Goal: Task Accomplishment & Management: Manage account settings

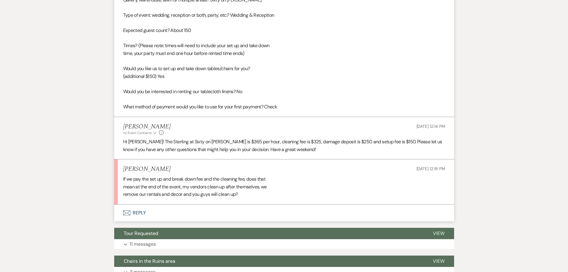
scroll to position [692, 0]
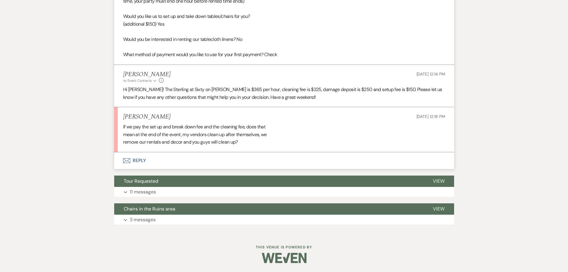
click at [132, 161] on button "Envelope Reply" at bounding box center [284, 160] width 340 height 17
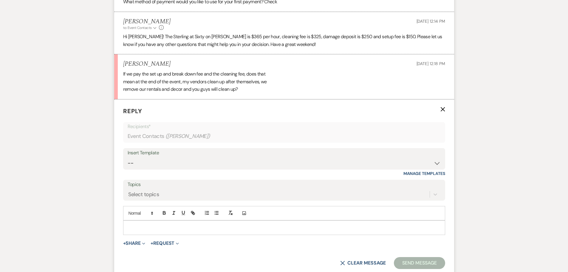
scroll to position [811, 0]
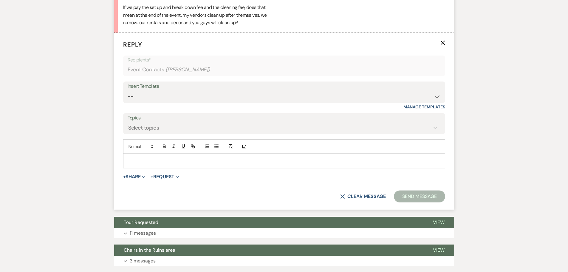
click at [146, 158] on p at bounding box center [284, 161] width 313 height 7
click at [142, 158] on p at bounding box center [284, 161] width 313 height 7
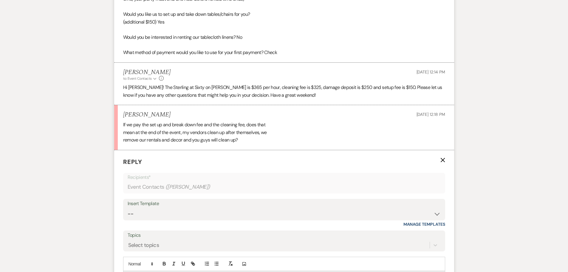
scroll to position [692, 0]
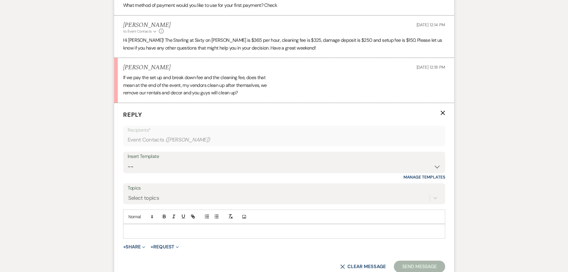
click at [133, 249] on form "Reply X Recipients* Event Contacts ( [PERSON_NAME] ) Insert Template -- Initial…" at bounding box center [284, 191] width 340 height 177
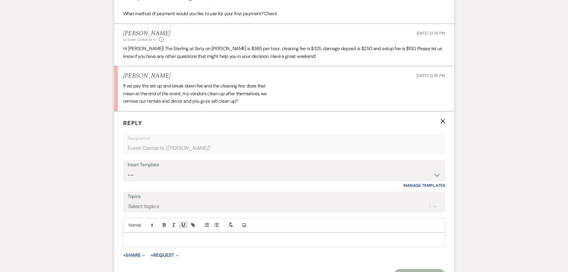
scroll to position [733, 0]
click at [147, 239] on p at bounding box center [284, 239] width 313 height 7
click at [273, 108] on li "[PERSON_NAME] [DATE] 12:18 PM If we pay the set up and break down fee and the c…" at bounding box center [284, 88] width 340 height 45
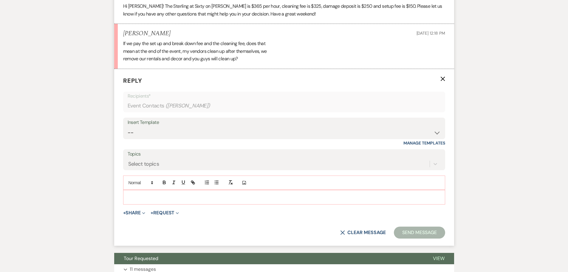
scroll to position [822, 0]
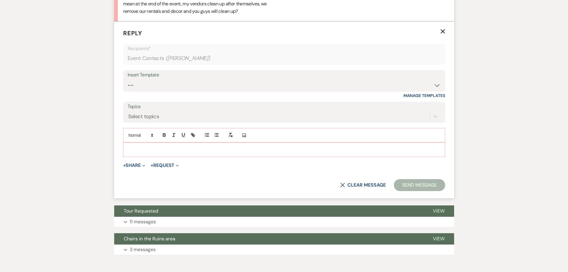
click at [178, 148] on p at bounding box center [284, 149] width 313 height 7
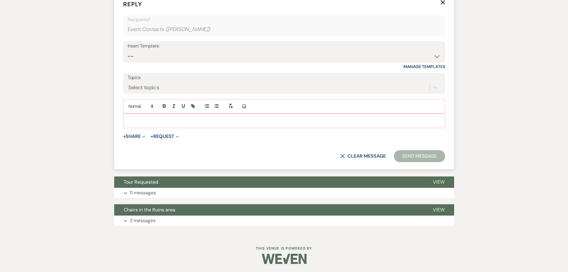
scroll to position [852, 0]
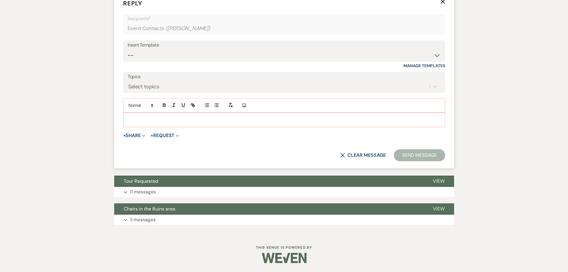
click at [157, 122] on p at bounding box center [284, 119] width 313 height 7
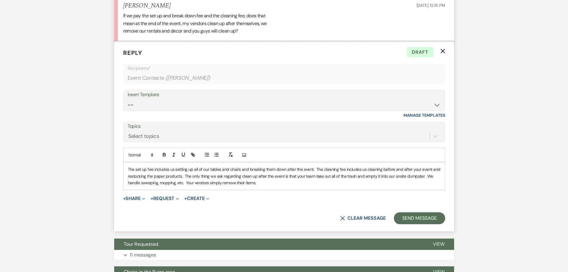
scroll to position [866, 0]
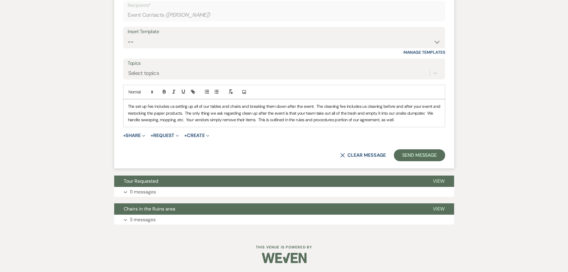
click at [286, 119] on p "The set up fee includes us setting up all of our tables and chairs and breaking…" at bounding box center [284, 113] width 313 height 20
click at [420, 121] on p "The set up fee includes us setting up all of our tables and chairs and breaking…" at bounding box center [284, 113] width 313 height 20
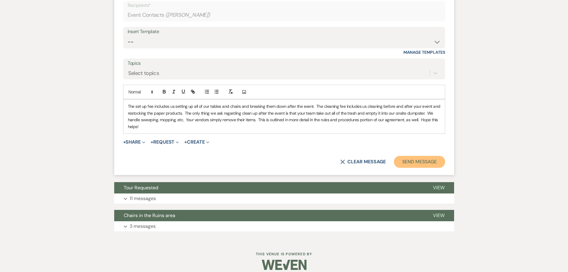
click at [425, 168] on button "Send Message" at bounding box center [419, 162] width 51 height 12
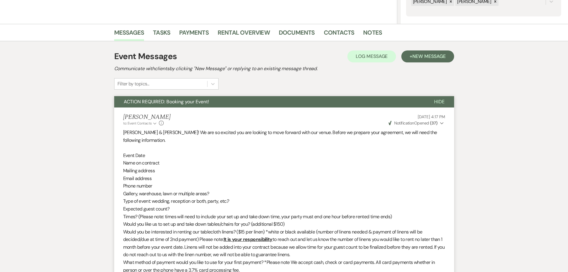
scroll to position [0, 0]
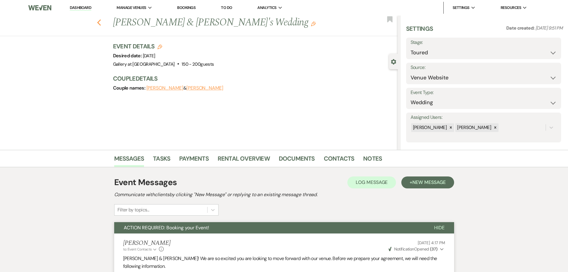
click at [101, 21] on use "button" at bounding box center [99, 22] width 4 height 7
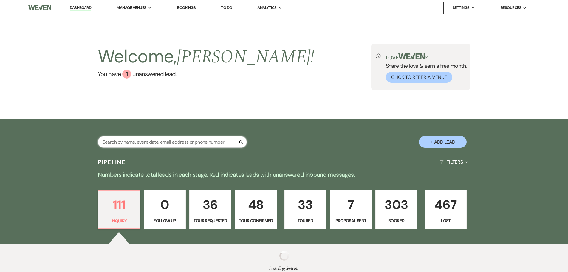
click at [134, 144] on input "text" at bounding box center [172, 142] width 149 height 12
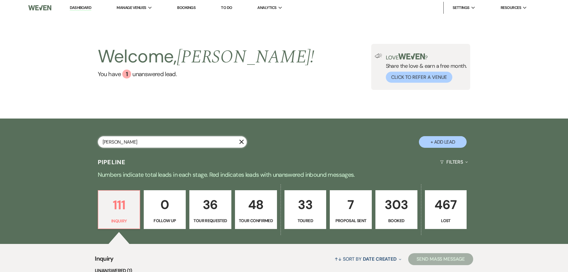
type input "[PERSON_NAME]"
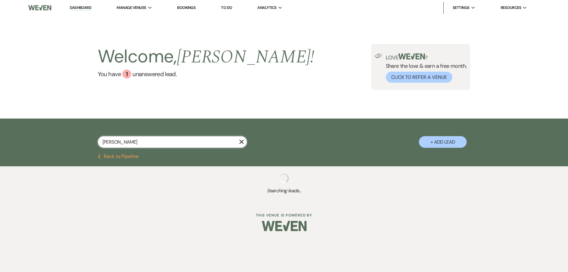
select select "8"
select select "5"
select select "8"
select select "5"
select select "8"
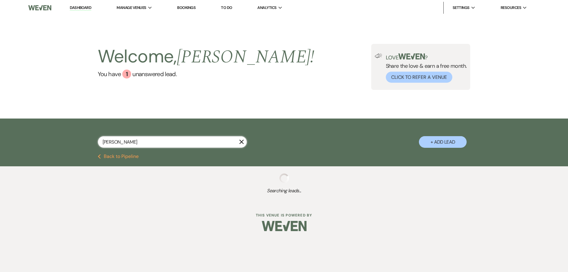
select select "5"
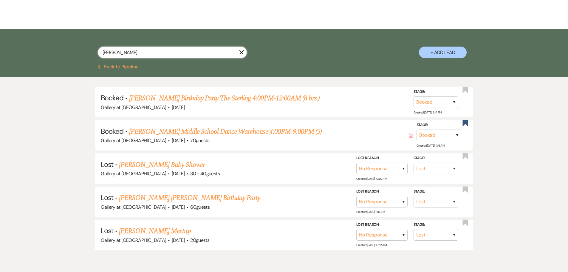
scroll to position [116, 0]
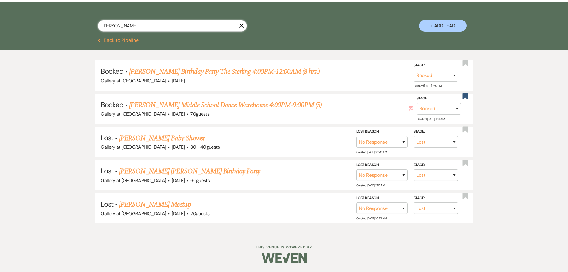
type input "[PERSON_NAME]"
click at [242, 25] on use "button" at bounding box center [242, 26] width 4 height 4
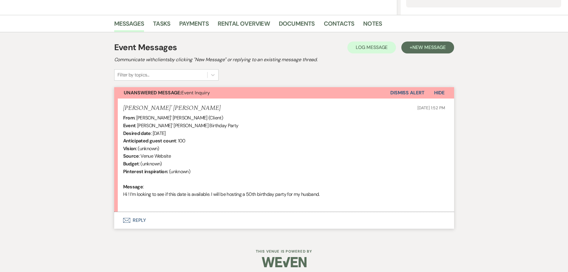
click at [132, 219] on button "Envelope Reply" at bounding box center [284, 220] width 340 height 17
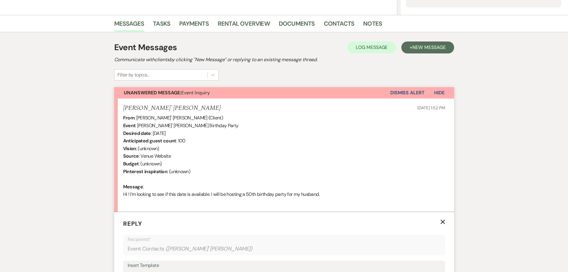
scroll to position [254, 0]
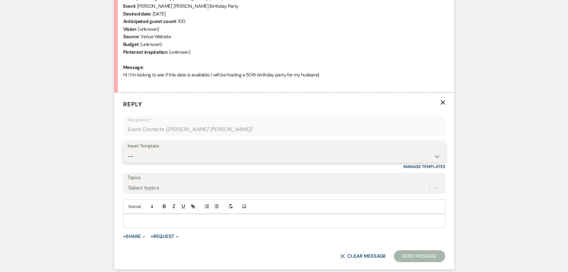
click at [183, 156] on select "-- Initial Inquiry Response-DATE IS AVAILABLE Initial Inquiry Response-DATE NOT…" at bounding box center [284, 156] width 313 height 12
select select "2561"
click at [128, 150] on select "-- Initial Inquiry Response-DATE IS AVAILABLE Initial Inquiry Response-DATE NOT…" at bounding box center [284, 156] width 313 height 12
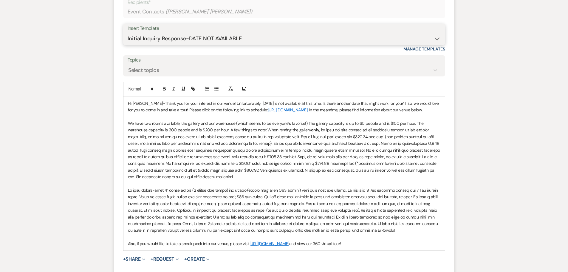
scroll to position [374, 0]
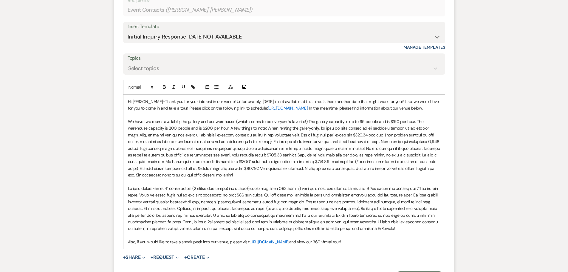
click at [247, 103] on p "Hi Shawnte'-Thank you for your interest in our venue! Unfortunately, 10/25/2025…" at bounding box center [284, 104] width 313 height 13
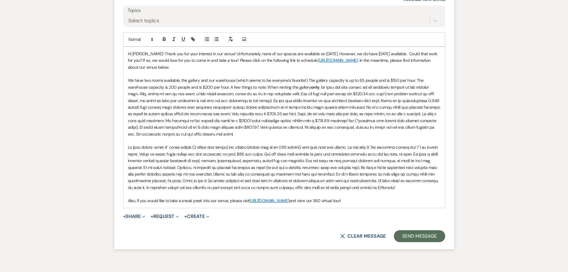
scroll to position [433, 0]
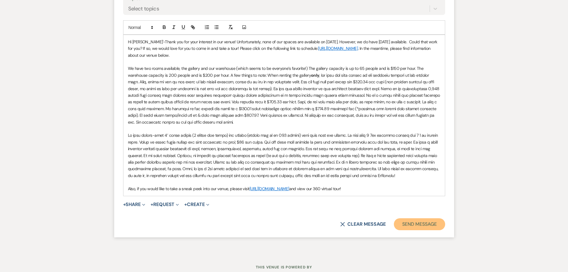
click at [435, 224] on button "Send Message" at bounding box center [419, 224] width 51 height 12
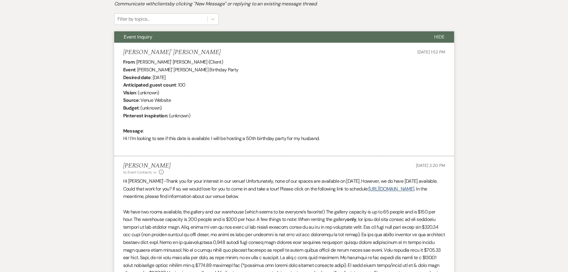
scroll to position [0, 0]
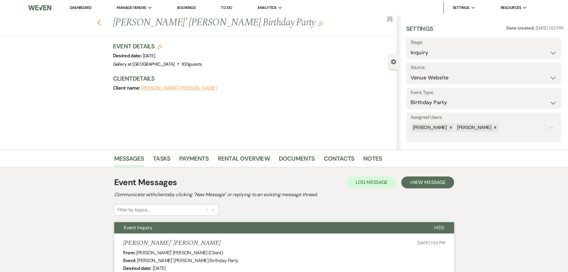
click at [101, 21] on use "button" at bounding box center [99, 22] width 4 height 7
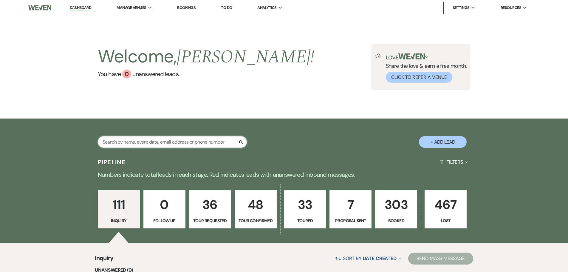
click at [149, 141] on input "text" at bounding box center [172, 142] width 149 height 12
type input "b"
type input "greer"
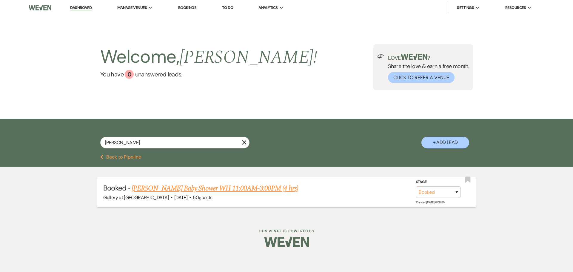
click at [166, 191] on link "Robert Greer's Baby Shower WH 11:00AM-3:00PM (4 hrs)" at bounding box center [215, 188] width 167 height 11
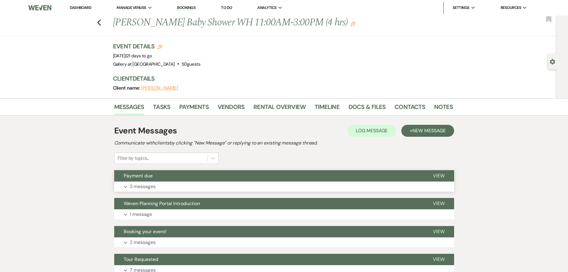
click at [153, 182] on button "Expand 3 messages" at bounding box center [284, 186] width 340 height 10
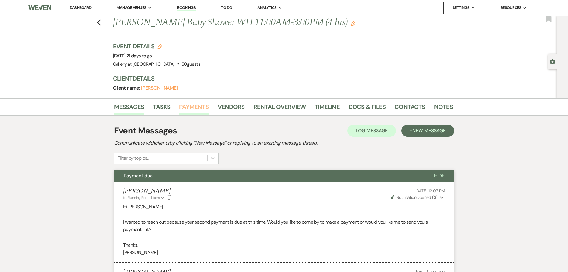
click at [180, 104] on link "Payments" at bounding box center [194, 108] width 30 height 13
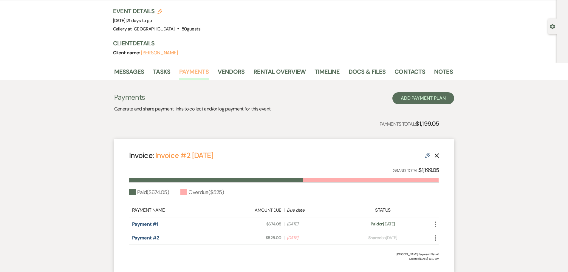
scroll to position [80, 0]
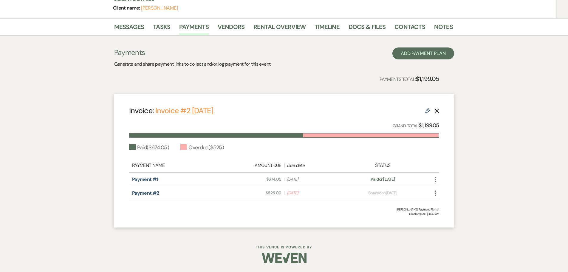
click at [433, 192] on icon "More" at bounding box center [435, 192] width 7 height 7
click at [450, 240] on link "Pencil Edit" at bounding box center [462, 235] width 60 height 10
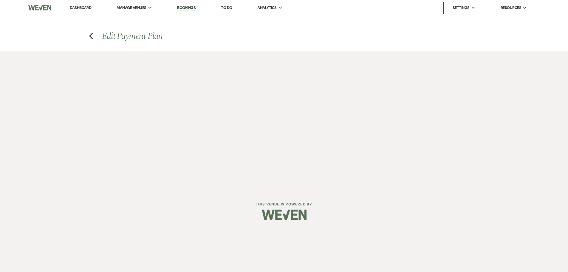
select select "24777"
select select "1"
select select "true"
select select "2"
select select "flat"
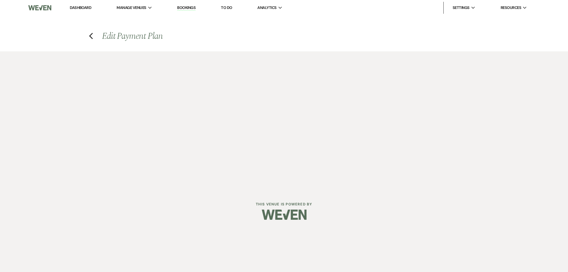
select select "true"
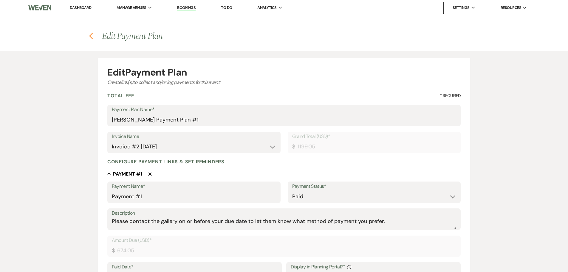
click at [90, 36] on use "button" at bounding box center [91, 36] width 4 height 7
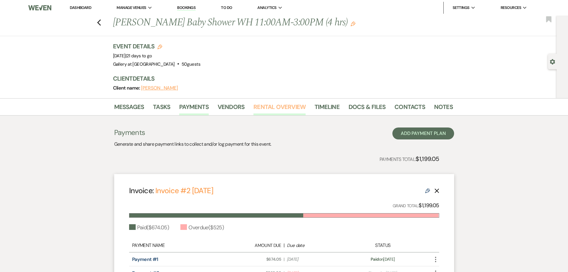
click at [292, 107] on link "Rental Overview" at bounding box center [280, 108] width 52 height 13
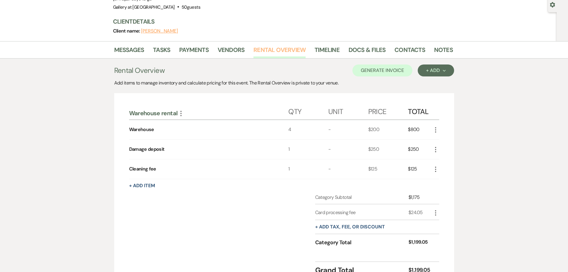
scroll to position [113, 0]
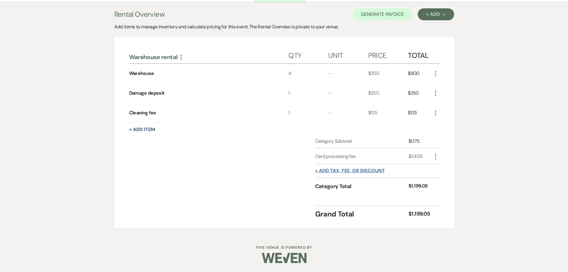
click at [350, 172] on button "+ Add tax, fee, or discount" at bounding box center [350, 170] width 70 height 5
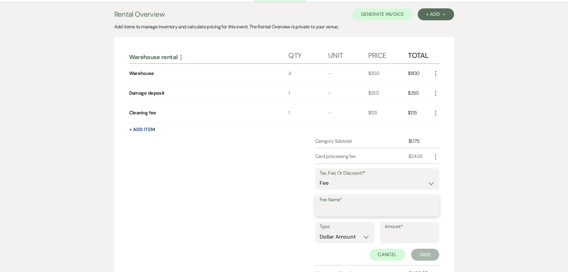
click at [339, 207] on input "Fee Name*" at bounding box center [377, 210] width 115 height 12
type input "d"
type input "card fee"
click at [400, 233] on input "Amount*" at bounding box center [410, 237] width 50 height 12
type input "19.43"
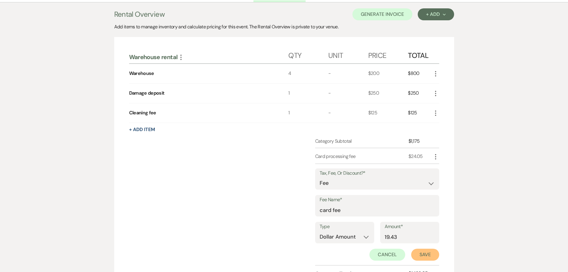
click at [417, 253] on button "Save" at bounding box center [425, 255] width 28 height 12
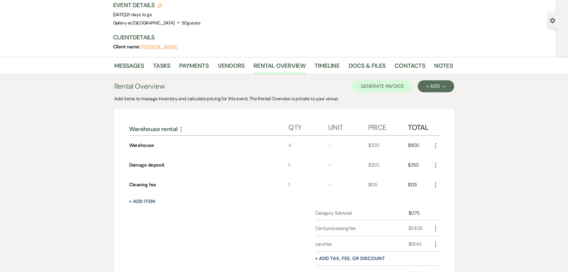
scroll to position [24, 0]
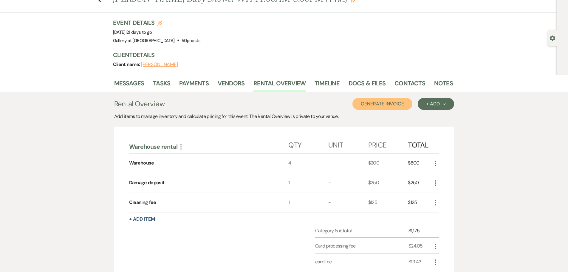
click at [388, 103] on button "Generate Invoice" at bounding box center [383, 104] width 60 height 12
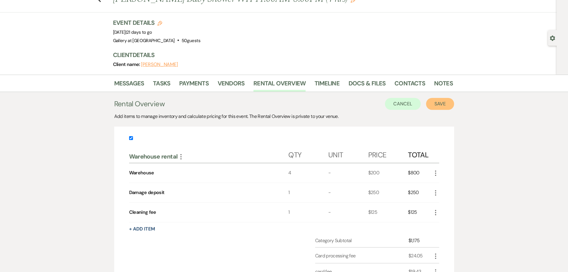
click at [445, 105] on button "Save" at bounding box center [440, 104] width 28 height 12
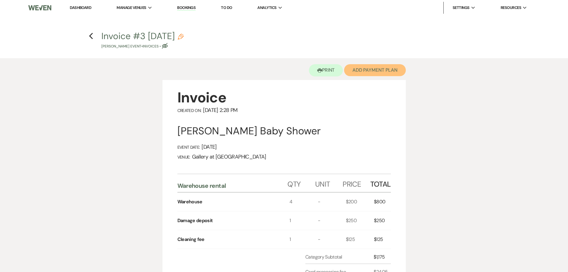
click at [379, 71] on button "Add Payment Plan" at bounding box center [375, 70] width 62 height 12
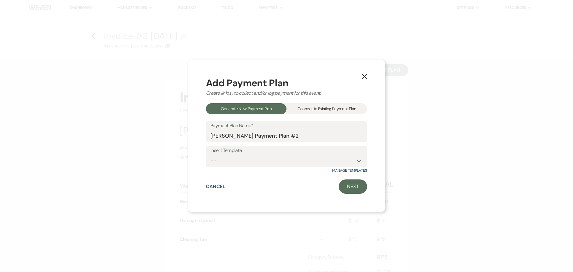
click at [316, 109] on div "Connect to Existing Payment Plan" at bounding box center [326, 108] width 81 height 11
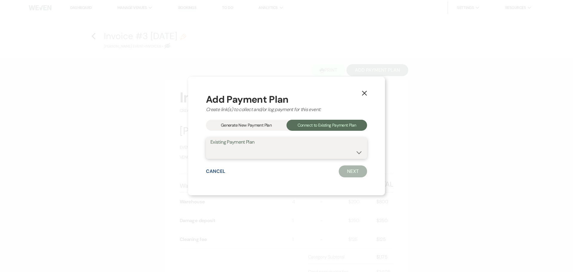
click at [279, 151] on select "Molly Greer's Payment Plan #1" at bounding box center [286, 153] width 152 height 12
select select "23106"
click at [210, 147] on select "Molly Greer's Payment Plan #1" at bounding box center [286, 153] width 152 height 12
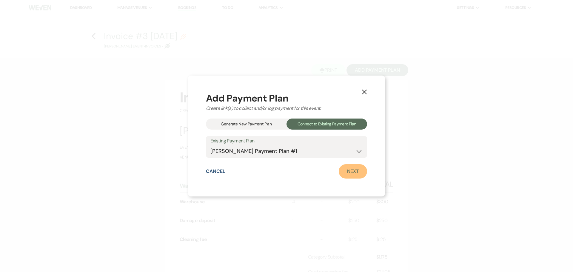
click at [346, 169] on link "Next" at bounding box center [353, 171] width 28 height 14
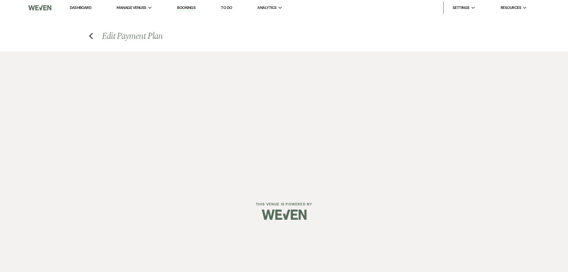
select select "28847"
select select "1"
select select "true"
select select "2"
select select "flat"
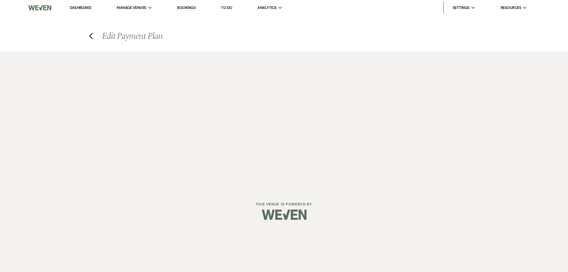
select select "true"
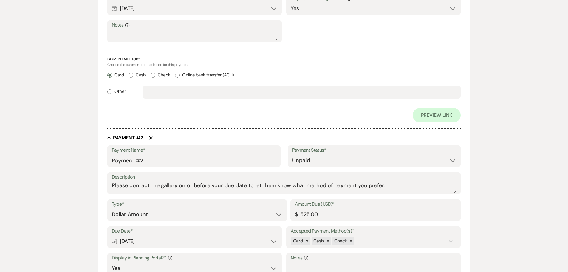
scroll to position [388, 0]
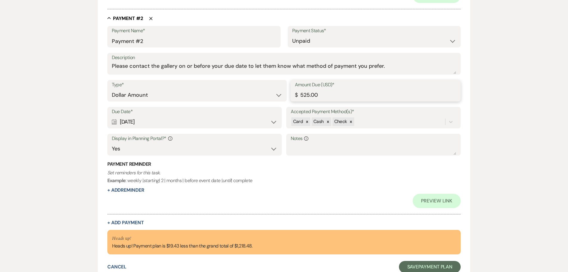
drag, startPoint x: 334, startPoint y: 93, endPoint x: 174, endPoint y: 97, distance: 160.9
click at [174, 97] on div "Type* Dollar Amount Percentage of Grand Total Amount Due (USD)* $ 525.00" at bounding box center [284, 93] width 354 height 27
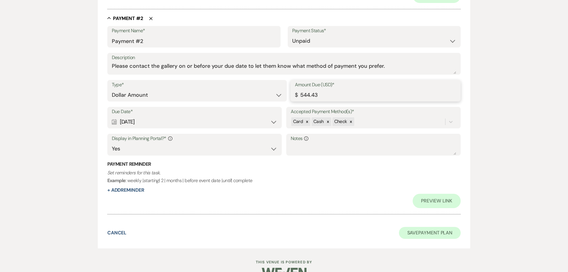
type input "544.43"
click at [423, 233] on button "Save Payment Plan" at bounding box center [430, 233] width 62 height 12
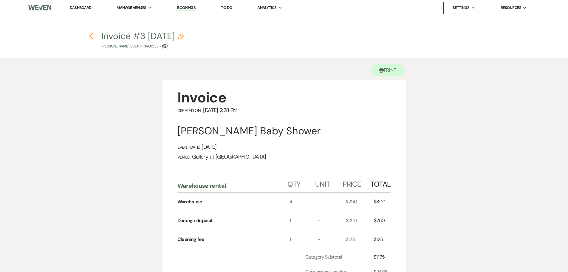
click at [91, 37] on use "button" at bounding box center [91, 36] width 4 height 7
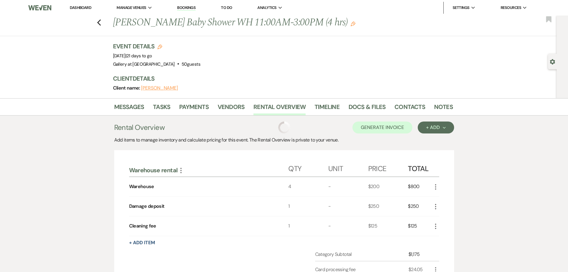
scroll to position [24, 0]
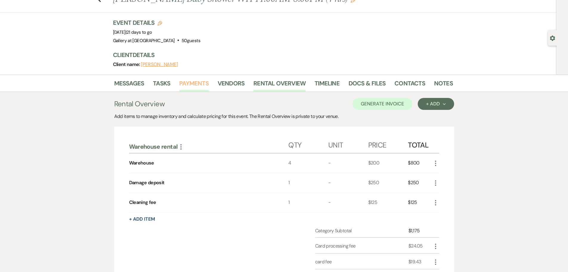
click at [189, 79] on link "Payments" at bounding box center [194, 84] width 30 height 13
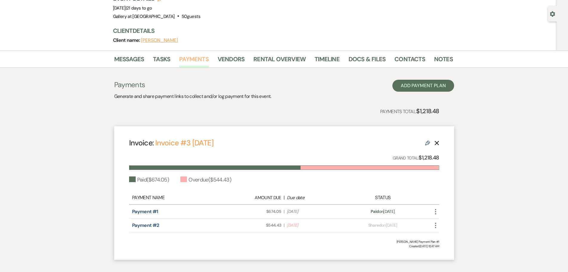
scroll to position [80, 0]
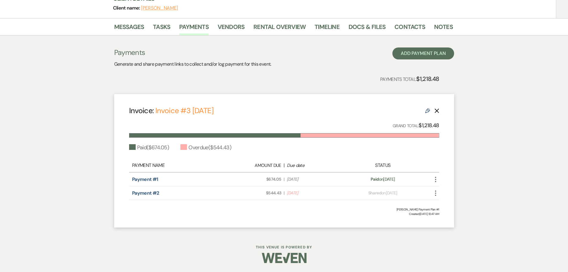
click at [434, 192] on icon "More" at bounding box center [435, 192] width 7 height 7
click at [447, 226] on button "Check Mark Mark as Paid" at bounding box center [462, 225] width 60 height 10
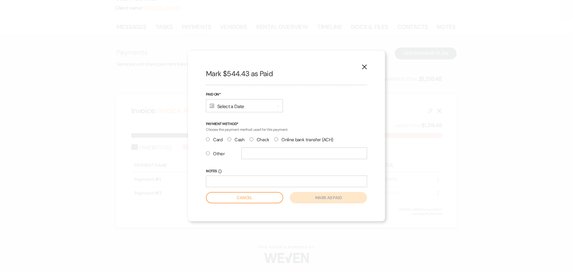
click at [218, 105] on div "Calendar Select a Date Expand" at bounding box center [244, 105] width 77 height 13
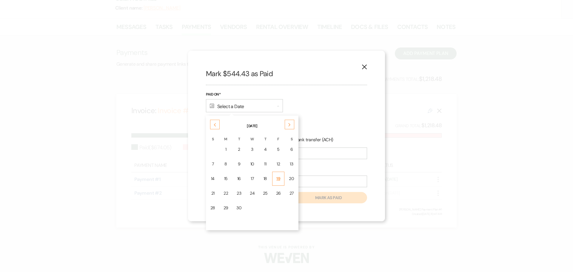
click at [277, 179] on div "19" at bounding box center [278, 178] width 5 height 6
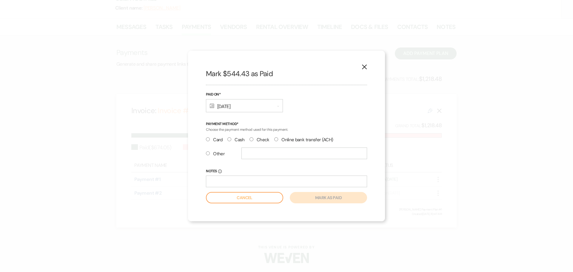
click at [214, 139] on label "Card" at bounding box center [214, 140] width 17 height 8
click at [210, 139] on input "Card" at bounding box center [208, 139] width 4 height 4
radio input "true"
click at [337, 196] on button "Mark as paid" at bounding box center [328, 197] width 77 height 11
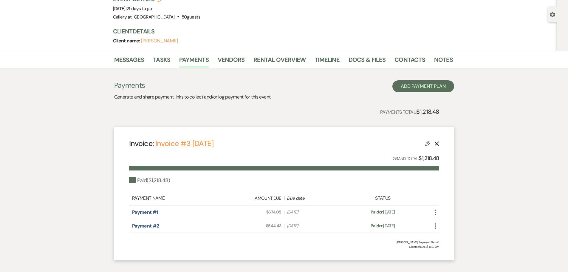
scroll to position [0, 0]
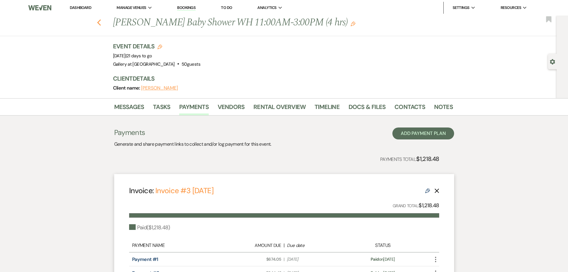
click at [101, 22] on use "button" at bounding box center [99, 22] width 4 height 7
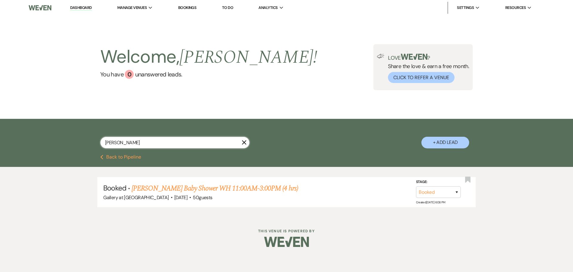
drag, startPoint x: 133, startPoint y: 143, endPoint x: 66, endPoint y: 139, distance: 67.3
click at [66, 139] on div "greer X + Add Lead" at bounding box center [286, 137] width 573 height 36
type input "symeria"
click at [172, 191] on link "Symeria & Breon's Wedding WH 8:00AM-4:00PM (8 hrs.)" at bounding box center [223, 188] width 183 height 11
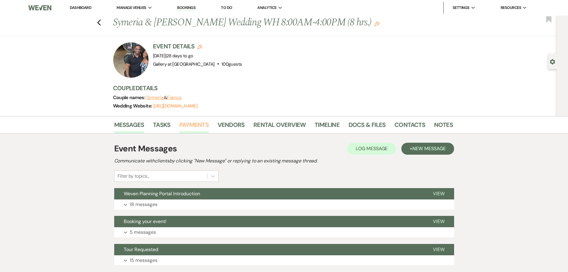
click at [197, 125] on link "Payments" at bounding box center [194, 126] width 30 height 13
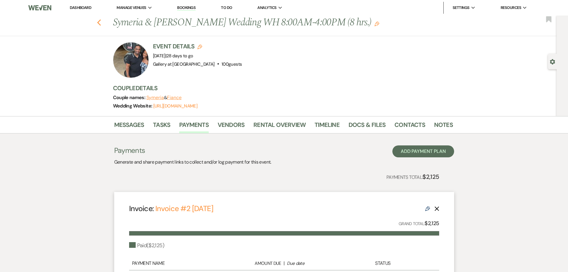
click at [101, 24] on use "button" at bounding box center [99, 22] width 4 height 7
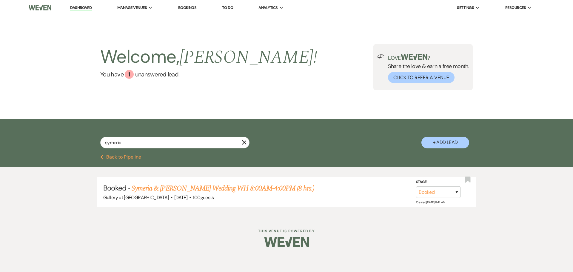
click at [243, 141] on use "button" at bounding box center [244, 142] width 4 height 4
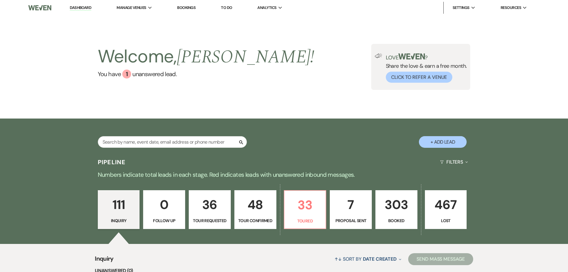
click at [397, 212] on p "303" at bounding box center [397, 205] width 34 height 20
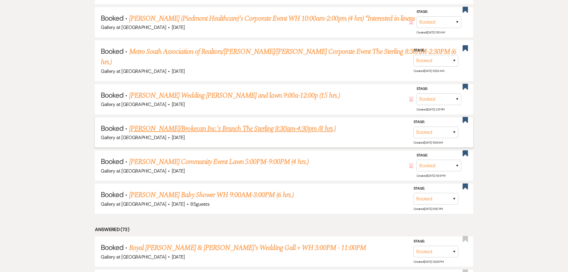
scroll to position [434, 0]
click at [203, 189] on link "Jasmine Eackles's Baby Shower WH 9:00AM-3:00PM (6 hrs.)" at bounding box center [211, 194] width 165 height 11
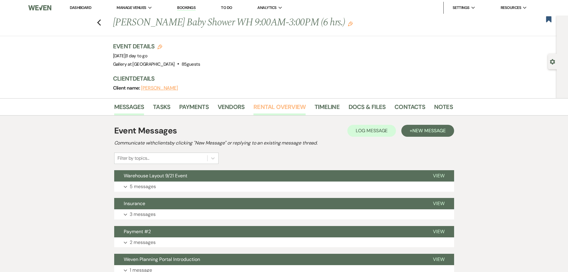
click at [278, 104] on link "Rental Overview" at bounding box center [280, 108] width 52 height 13
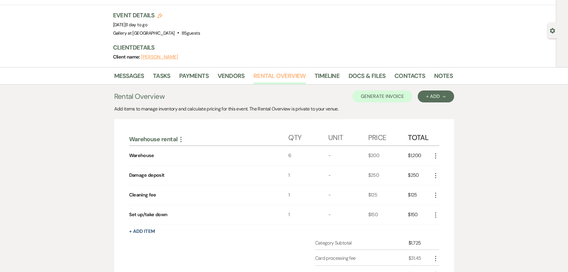
scroll to position [60, 0]
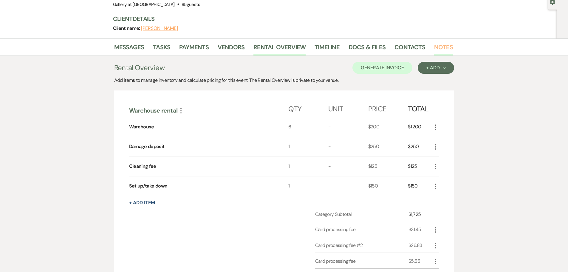
click at [440, 48] on link "Notes" at bounding box center [443, 48] width 19 height 13
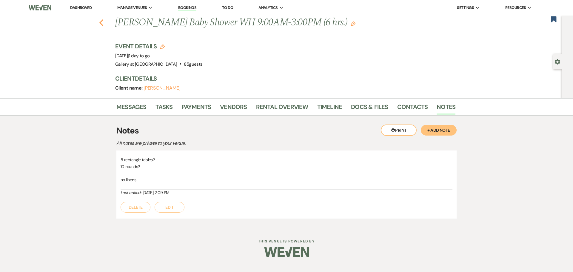
click at [101, 23] on use "button" at bounding box center [101, 22] width 4 height 7
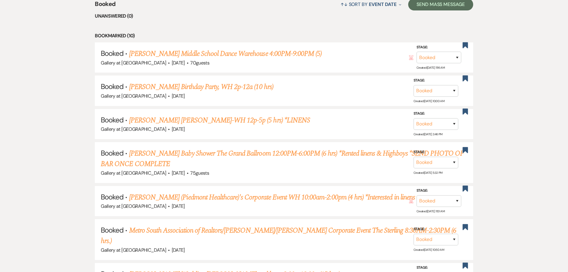
scroll to position [75, 0]
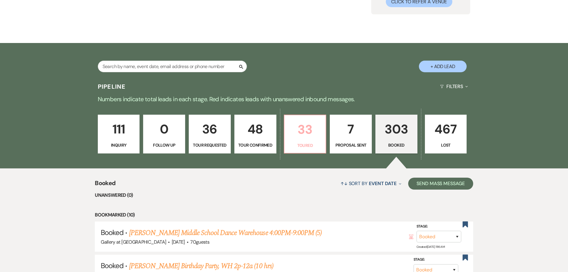
click at [287, 139] on link "33 Toured" at bounding box center [305, 134] width 43 height 39
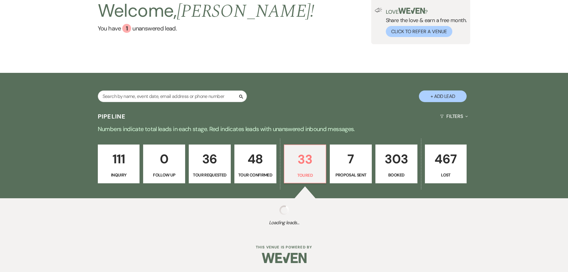
select select "5"
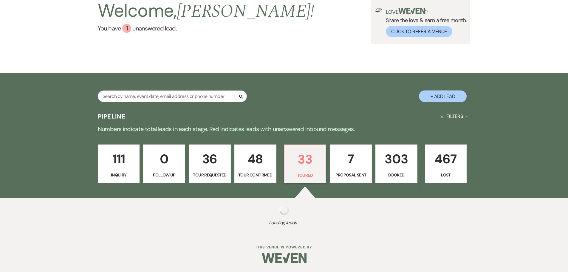
select select "5"
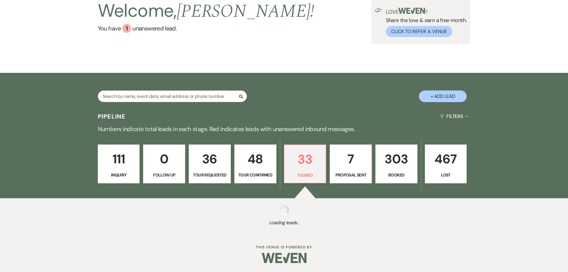
select select "5"
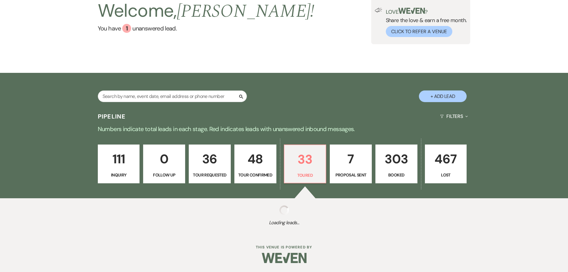
select select "5"
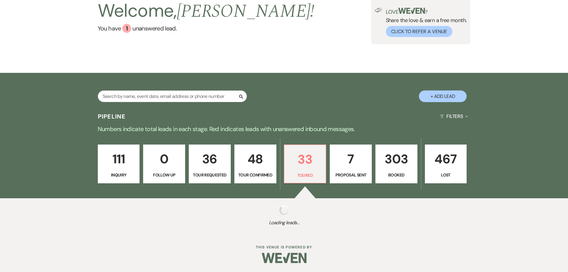
select select "5"
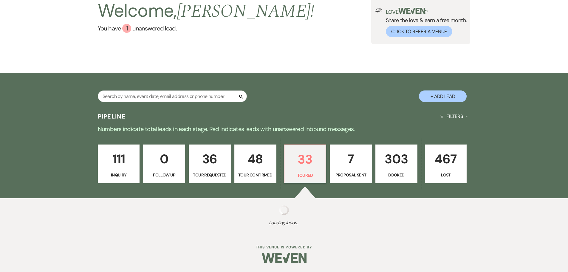
select select "5"
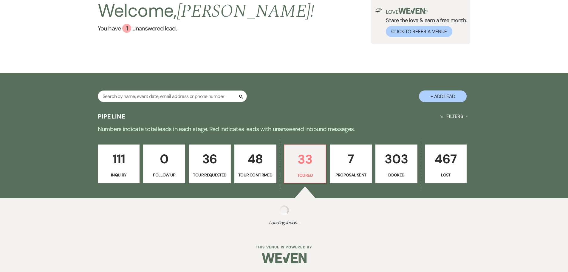
select select "5"
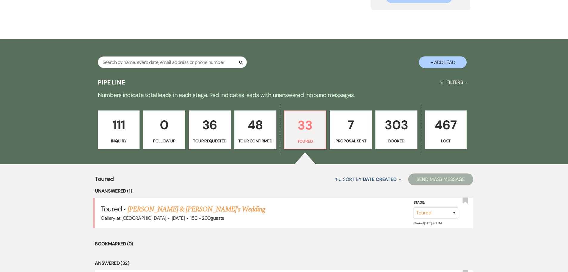
scroll to position [135, 0]
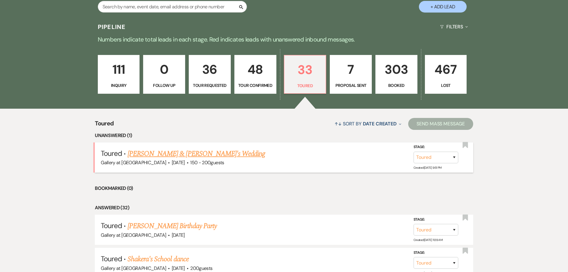
click at [204, 153] on link "[PERSON_NAME] & [PERSON_NAME]'s Wedding" at bounding box center [197, 153] width 138 height 11
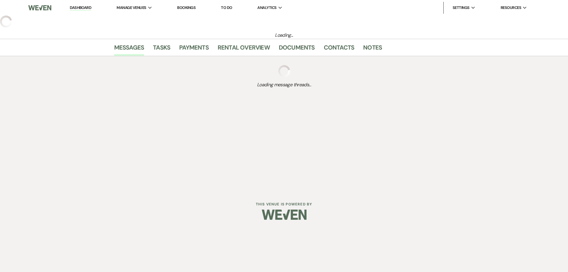
select select "5"
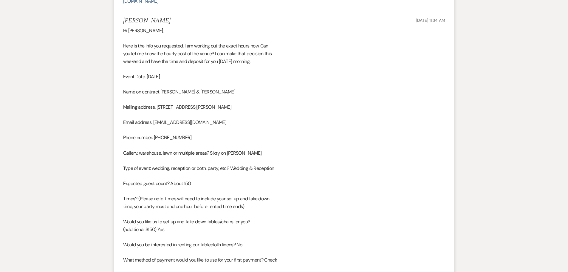
scroll to position [477, 0]
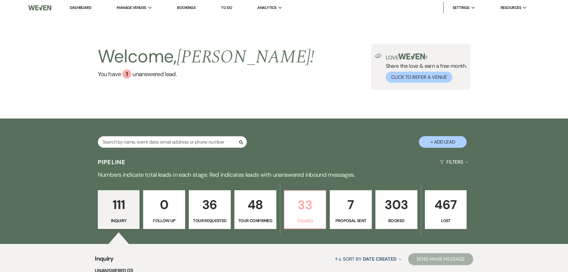
scroll to position [119, 0]
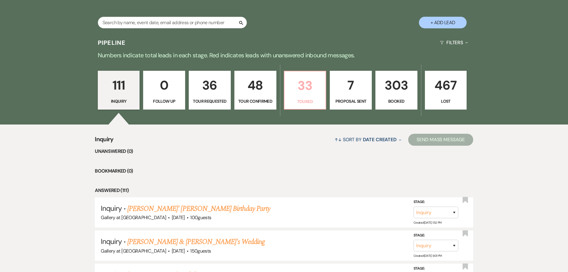
click at [293, 99] on p "Toured" at bounding box center [305, 101] width 34 height 7
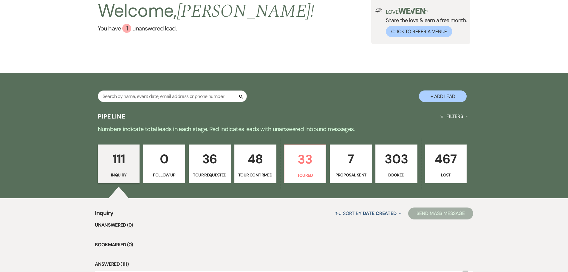
select select "5"
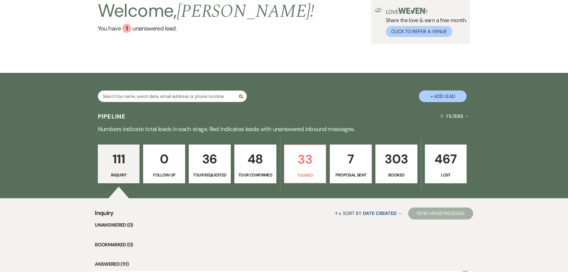
select select "5"
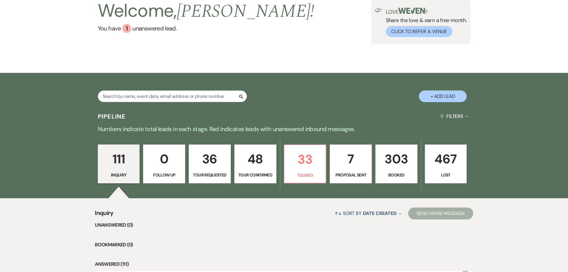
select select "5"
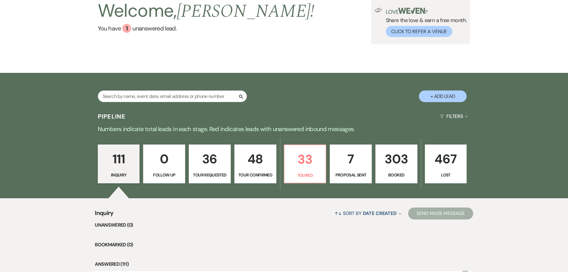
select select "5"
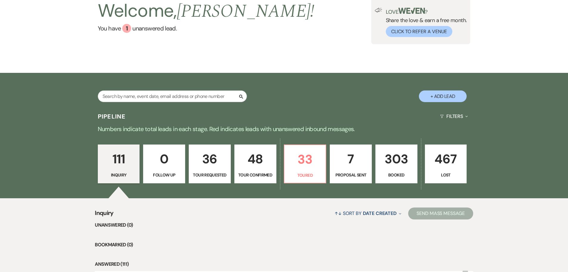
select select "5"
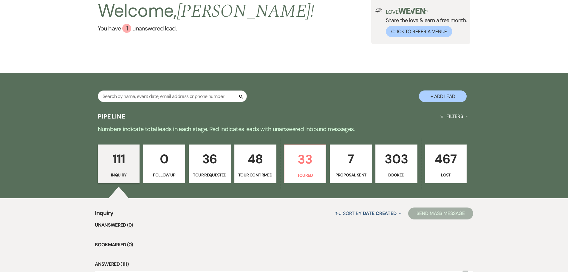
select select "5"
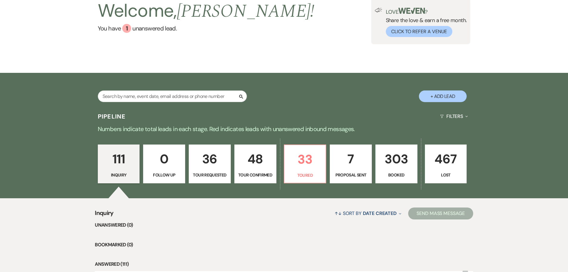
select select "5"
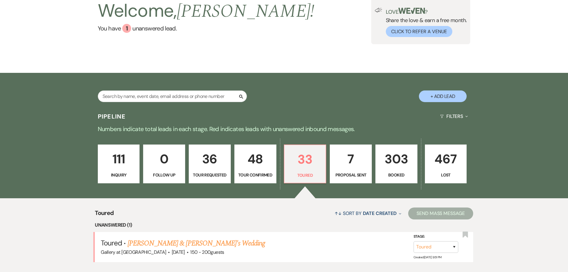
scroll to position [119, 0]
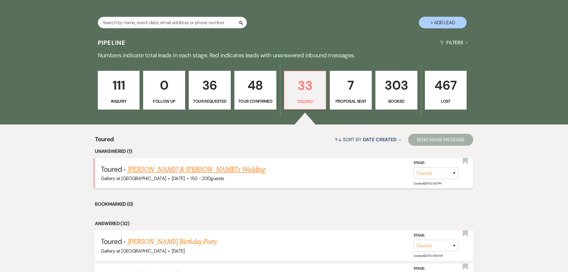
click at [174, 172] on link "[PERSON_NAME] & [PERSON_NAME]'s Wedding" at bounding box center [197, 169] width 138 height 11
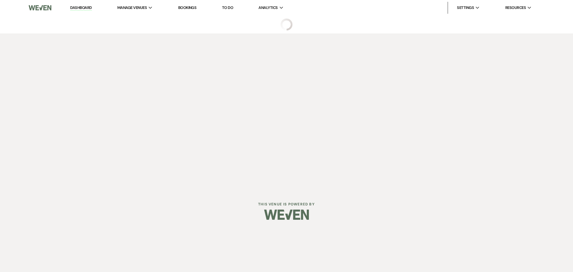
select select "5"
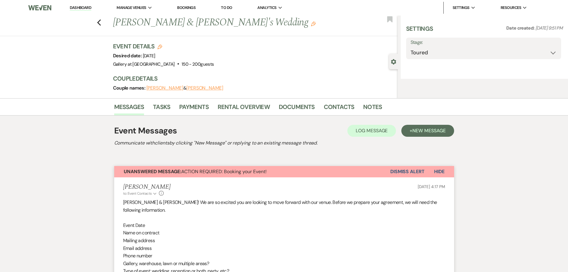
select select "5"
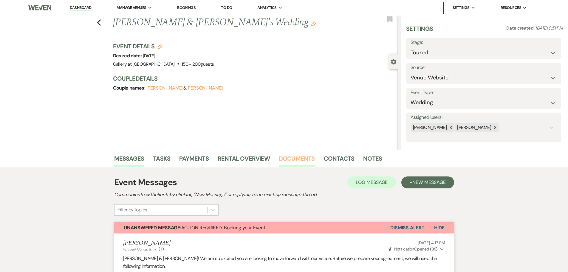
click at [299, 159] on link "Documents" at bounding box center [297, 160] width 36 height 13
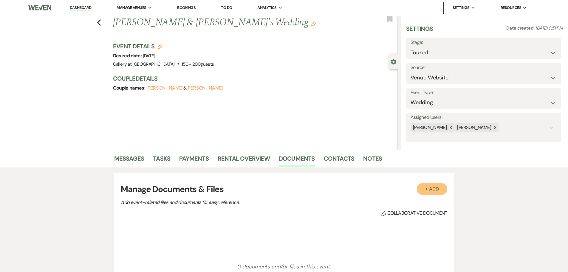
click at [438, 187] on button "+ Add" at bounding box center [432, 189] width 30 height 12
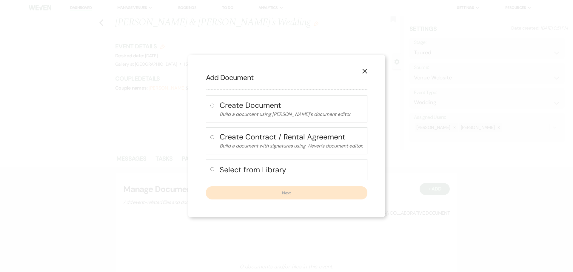
click at [221, 106] on h4 "Create Document" at bounding box center [291, 105] width 143 height 10
radio input "true"
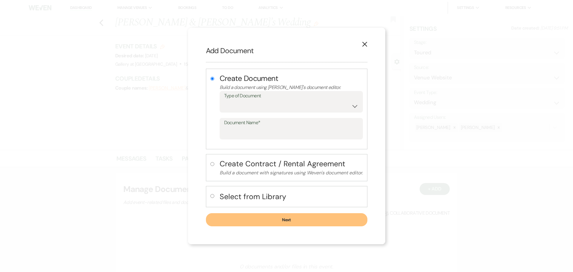
click at [363, 42] on icon "X" at bounding box center [364, 43] width 5 height 5
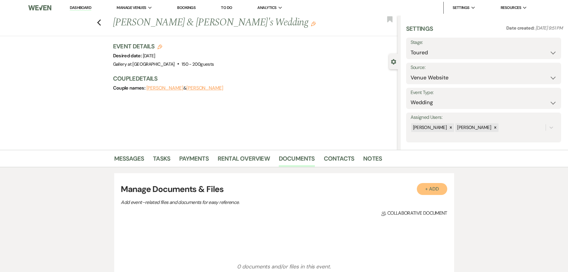
click at [429, 190] on button "+ Add" at bounding box center [432, 189] width 30 height 12
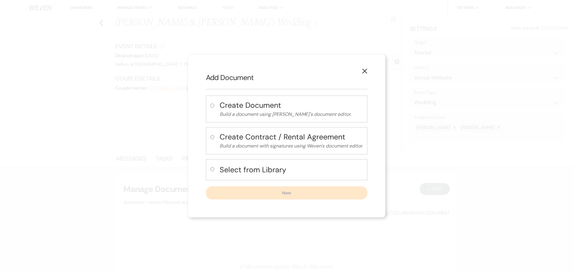
click at [256, 172] on h4 "Select from Library" at bounding box center [291, 169] width 143 height 10
radio input "true"
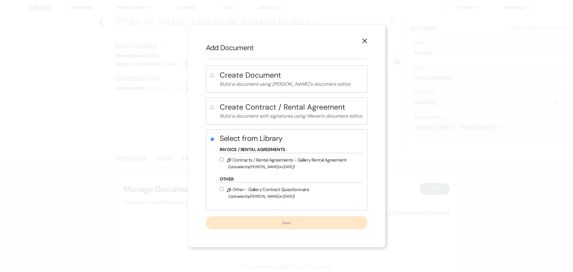
click at [250, 165] on span "(Uploaded by Julie Kelley on Oct 18th, 2023 )" at bounding box center [294, 166] width 132 height 7
click at [223, 161] on input "Pencil Contracts / Rental Agreements - Gallery Rental Agreement (Uploaded by Ju…" at bounding box center [222, 160] width 4 height 4
checkbox input "true"
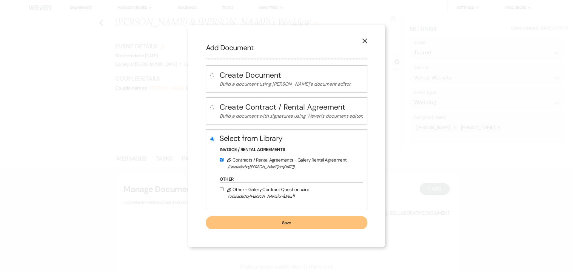
click at [272, 219] on button "Save" at bounding box center [286, 222] width 161 height 13
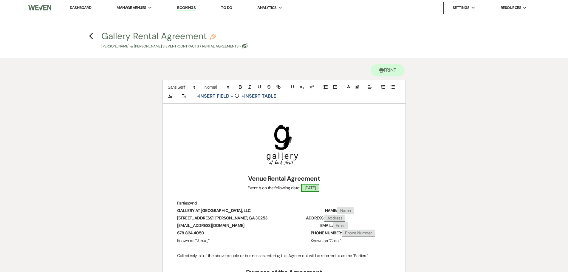
click at [312, 187] on span "04/04/2026" at bounding box center [310, 188] width 19 height 8
select select "smartCustomField"
select select "owner"
select select "{{eventDate}}"
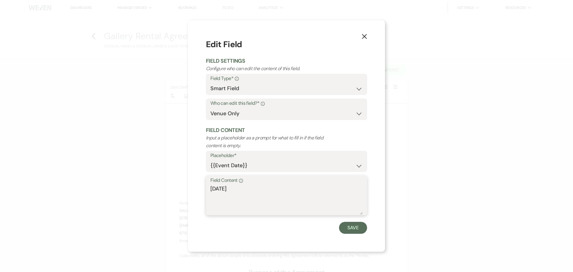
drag, startPoint x: 249, startPoint y: 190, endPoint x: 186, endPoint y: 194, distance: 63.0
click at [186, 194] on div "X Edit Field Field Settings Configure who can edit the content of this field. F…" at bounding box center [286, 136] width 573 height 272
type textarea "SATURDAY, APRIL 4, 2026"
click at [358, 227] on button "Save" at bounding box center [353, 228] width 28 height 12
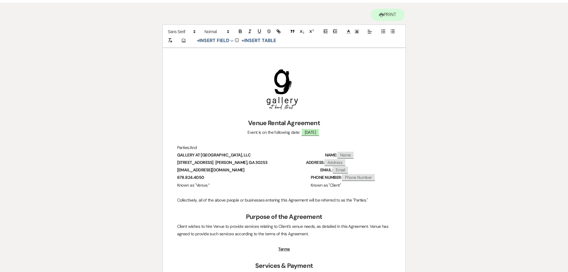
scroll to position [119, 0]
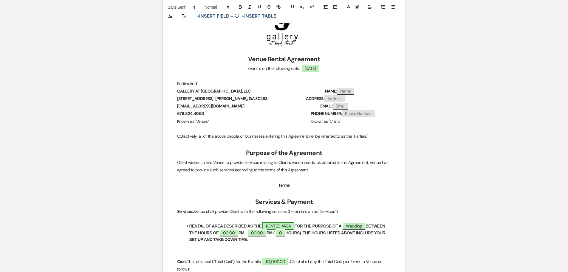
click at [281, 225] on span "RENTED AREA" at bounding box center [279, 226] width 32 height 8
select select "owner"
select select "Location"
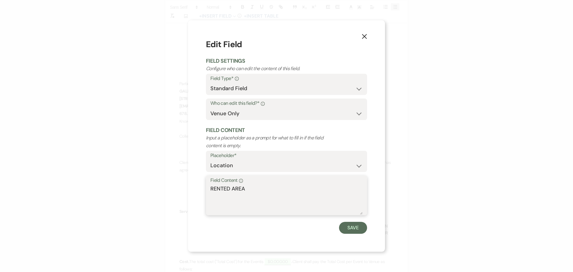
drag, startPoint x: 246, startPoint y: 189, endPoint x: 184, endPoint y: 189, distance: 62.7
click at [184, 189] on div "X Edit Field Field Settings Configure who can edit the content of this field. F…" at bounding box center [286, 136] width 573 height 272
type textarea "THE STERLING"
click at [359, 229] on button "Save" at bounding box center [353, 228] width 28 height 12
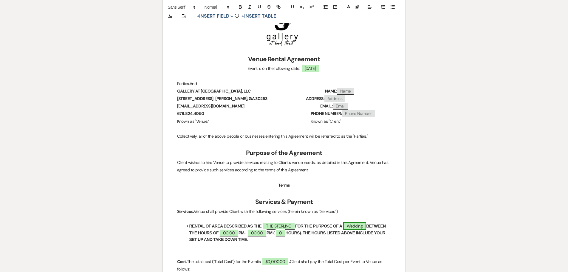
click at [364, 226] on span "Wedding" at bounding box center [354, 226] width 23 height 8
select select "smartCustomField"
select select "owner"
select select "{{eventType}}"
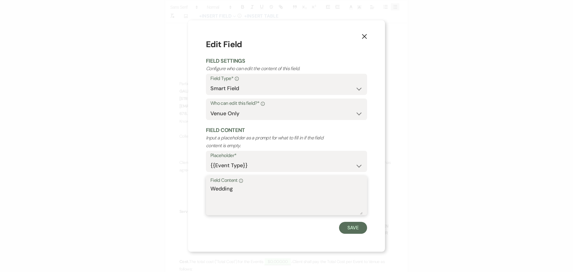
drag, startPoint x: 259, startPoint y: 189, endPoint x: 151, endPoint y: 189, distance: 107.7
click at [151, 189] on div "X Edit Field Field Settings Configure who can edit the content of this field. F…" at bounding box center [286, 136] width 573 height 272
type textarea "WEDDING & RECEPTION"
click at [350, 226] on button "Save" at bounding box center [353, 228] width 28 height 12
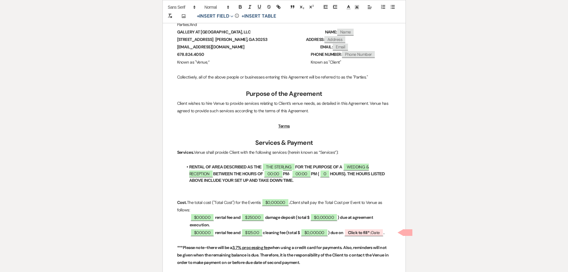
scroll to position [179, 0]
click at [278, 175] on span "00:00" at bounding box center [273, 173] width 19 height 8
select select "owner"
select select "Time"
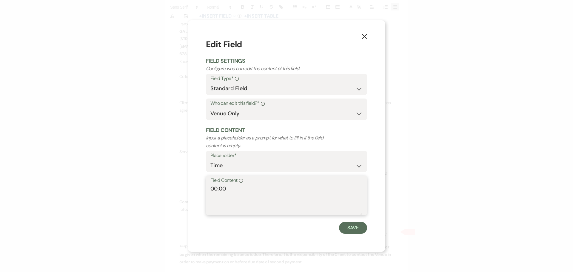
drag, startPoint x: 235, startPoint y: 185, endPoint x: 188, endPoint y: 188, distance: 47.5
click at [188, 188] on div "X Edit Field Field Settings Configure who can edit the content of this field. F…" at bounding box center [286, 136] width 573 height 272
type textarea "9:00"
click at [351, 223] on button "Save" at bounding box center [353, 228] width 28 height 12
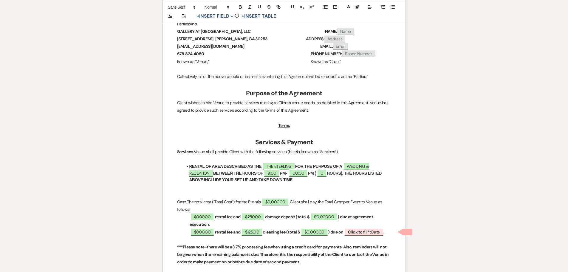
click at [284, 175] on strong "PM-" at bounding box center [283, 173] width 7 height 5
click at [303, 174] on span "00:00" at bounding box center [298, 173] width 19 height 8
select select "owner"
select select "Time"
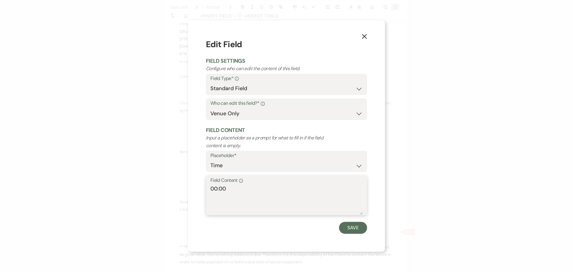
click at [219, 189] on textarea "00:00" at bounding box center [286, 200] width 152 height 30
type textarea "11:00"
click at [355, 228] on button "Save" at bounding box center [353, 228] width 28 height 12
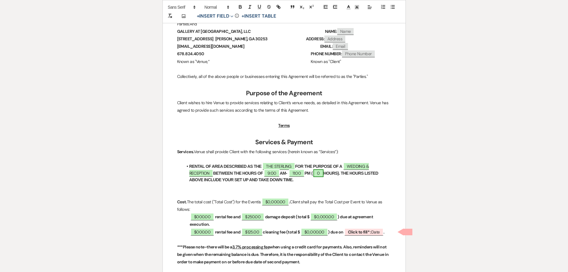
click at [323, 173] on span "0" at bounding box center [319, 173] width 10 height 8
select select "owner"
select select "Number"
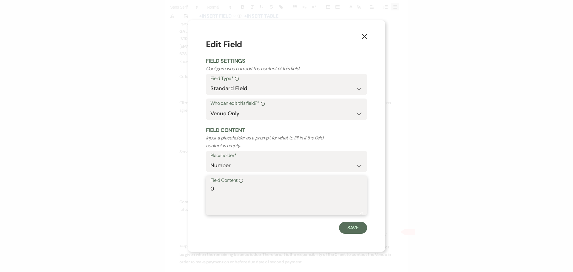
drag, startPoint x: 223, startPoint y: 192, endPoint x: 185, endPoint y: 187, distance: 37.9
click at [185, 187] on div "X Edit Field Field Settings Configure who can edit the content of this field. F…" at bounding box center [286, 136] width 573 height 272
type textarea "14"
click at [350, 229] on button "Save" at bounding box center [353, 228] width 28 height 12
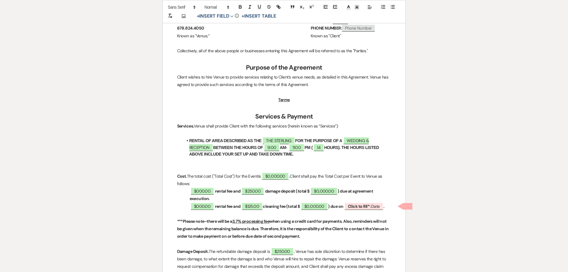
scroll to position [239, 0]
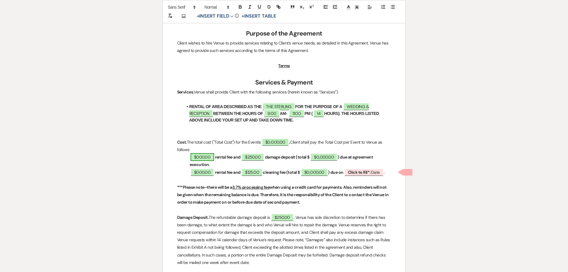
click at [205, 157] on span "$000.00" at bounding box center [203, 157] width 24 height 8
select select "owner"
select select "Amount"
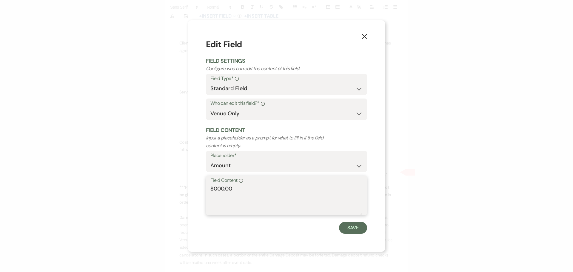
drag, startPoint x: 223, startPoint y: 188, endPoint x: 213, endPoint y: 188, distance: 10.7
click at [213, 188] on textarea "$000.00" at bounding box center [286, 200] width 152 height 30
type textarea "$2,555.00"
click at [355, 230] on button "Save" at bounding box center [353, 228] width 28 height 12
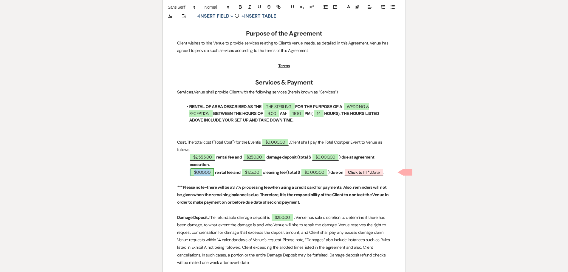
click at [203, 172] on span "$000.00" at bounding box center [203, 172] width 24 height 8
select select "owner"
select select "Amount"
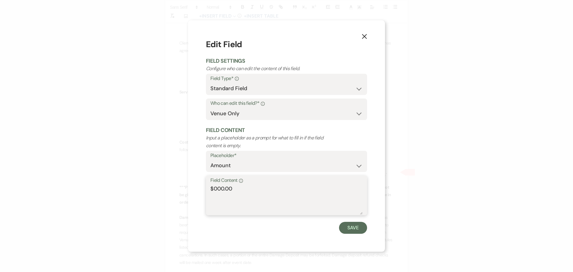
drag, startPoint x: 223, startPoint y: 189, endPoint x: 215, endPoint y: 189, distance: 8.4
click at [215, 189] on textarea "$000.00" at bounding box center [286, 200] width 152 height 30
type textarea "$2,555.00"
click at [359, 228] on button "Save" at bounding box center [353, 228] width 28 height 12
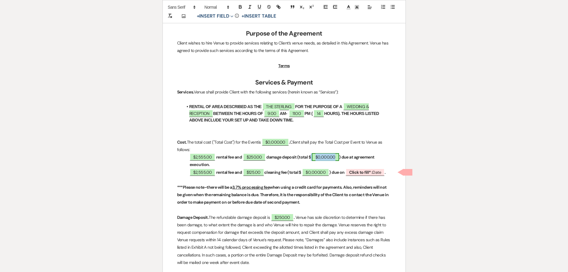
click at [330, 154] on span "$0,000.00" at bounding box center [325, 157] width 27 height 8
select select "owner"
select select "Total"
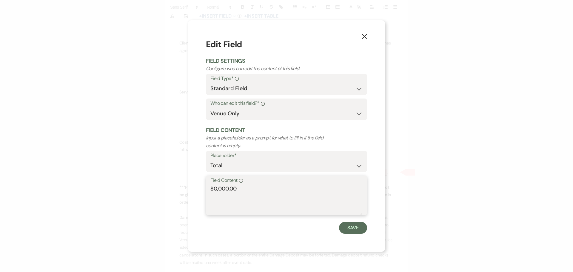
click at [229, 187] on textarea "$0,000.00" at bounding box center [286, 200] width 152 height 30
type textarea "$2,805.00"
click at [350, 226] on button "Save" at bounding box center [353, 228] width 28 height 12
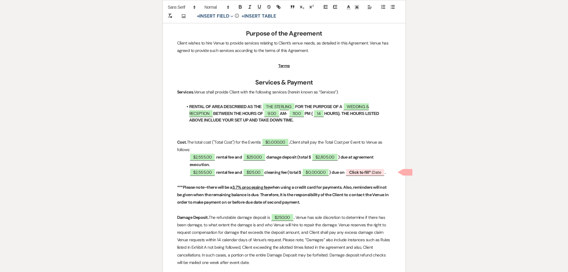
click at [242, 173] on strong "rental fee and" at bounding box center [229, 171] width 26 height 5
click at [246, 168] on span "$125.00" at bounding box center [246, 172] width 21 height 8
select select "owner"
select select "Amount"
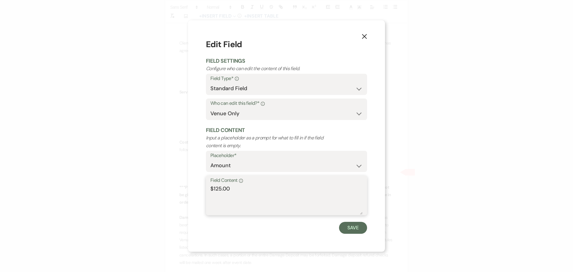
click at [217, 188] on textarea "$125.00" at bounding box center [286, 200] width 152 height 30
type textarea "$325.00"
click at [357, 229] on button "Save" at bounding box center [353, 228] width 28 height 12
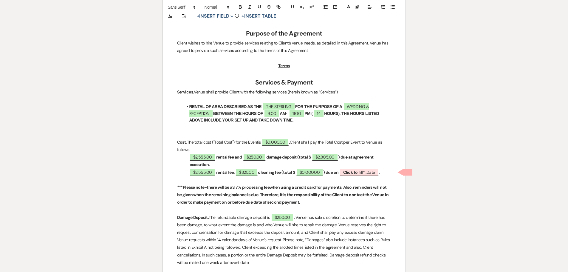
click at [236, 173] on span "$325.00" at bounding box center [247, 171] width 24 height 7
select select "owner"
select select "Amount"
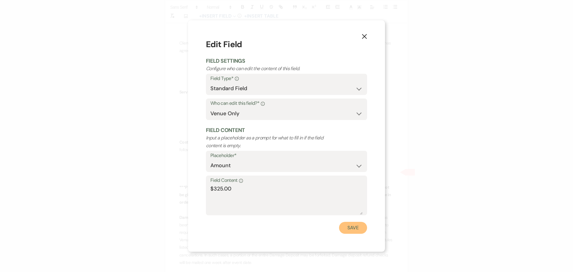
click at [347, 230] on button "Save" at bounding box center [353, 228] width 28 height 12
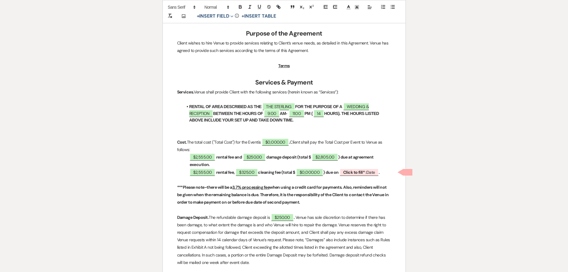
click at [223, 172] on strong "rental fee," at bounding box center [225, 171] width 19 height 5
click at [284, 171] on strong "cleaning fee (total $" at bounding box center [276, 171] width 37 height 5
click at [230, 16] on button "+ Insert Field Expand" at bounding box center [215, 16] width 41 height 7
click at [221, 31] on button "Standard Field" at bounding box center [216, 28] width 45 height 11
select select "owner"
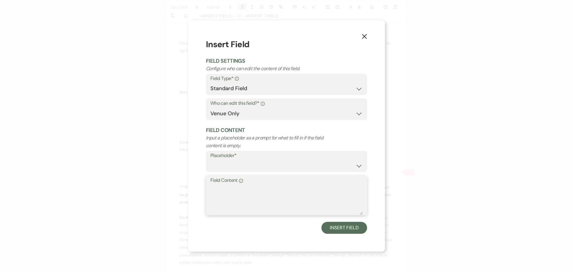
click at [245, 186] on textarea "Field Content Info" at bounding box center [286, 200] width 152 height 30
click at [363, 36] on icon "X" at bounding box center [364, 36] width 5 height 5
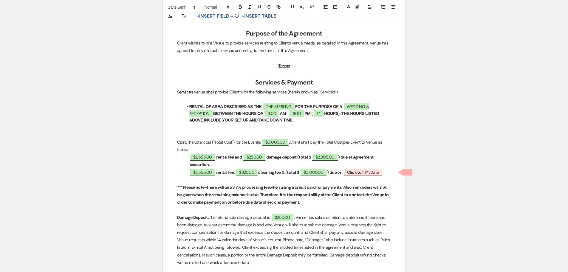
click at [222, 15] on button "+ Insert Field Expand" at bounding box center [215, 16] width 41 height 7
click at [220, 38] on button "Smart Field" at bounding box center [216, 39] width 45 height 11
select select "smartCustomField"
select select "owner"
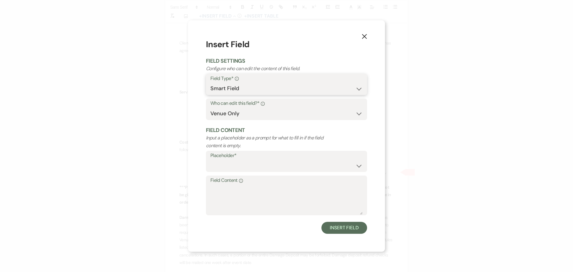
click at [280, 88] on select "Standard Field Smart Field Signature Field Initial Field" at bounding box center [286, 89] width 152 height 12
select select "standardCustomField"
click at [210, 83] on select "Standard Field Smart Field Signature Field Initial Field" at bounding box center [286, 89] width 152 height 12
click at [260, 168] on select "Custom Placeholder Date Time Name Location Venue Name Type Number Budget Addres…" at bounding box center [286, 166] width 152 height 12
click at [210, 160] on select "Custom Placeholder Date Time Name Location Venue Name Type Number Budget Addres…" at bounding box center [286, 166] width 152 height 12
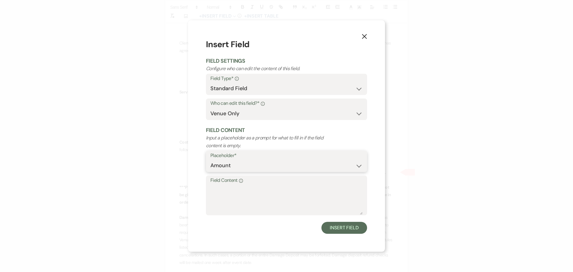
select select "Amount"
click at [241, 187] on textarea "Field Content Info" at bounding box center [286, 200] width 152 height 30
type textarea "$150.00"
click at [334, 230] on button "Insert Field" at bounding box center [344, 228] width 46 height 12
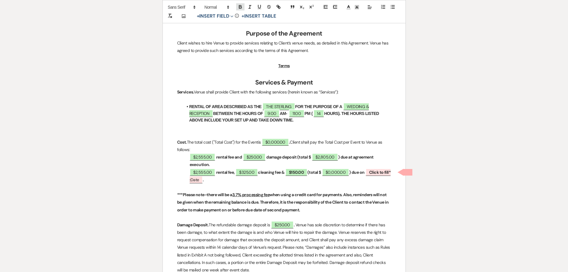
click at [239, 5] on icon "button" at bounding box center [240, 6] width 5 height 5
click at [299, 172] on span "$150.00" at bounding box center [297, 172] width 22 height 8
select select "owner"
select select "Amount"
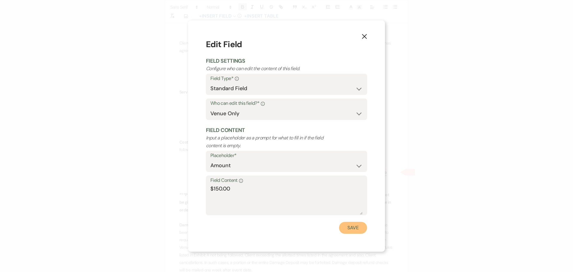
click at [350, 225] on button "Save" at bounding box center [353, 228] width 28 height 12
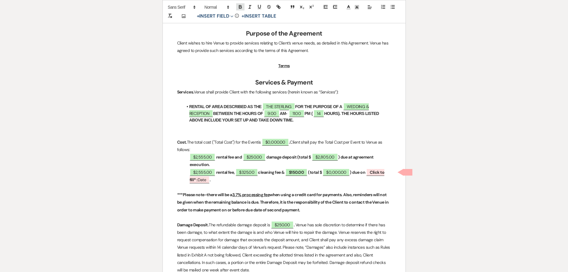
click at [240, 8] on icon "button" at bounding box center [240, 7] width 2 height 1
click at [312, 181] on p "$2,555.00 rental fee, $325.00 cleaning fee & $150.00 ﻿ (total $ ﻿ $0,000.00 ﻿ )…" at bounding box center [284, 176] width 214 height 15
click at [307, 172] on span "$150.00" at bounding box center [296, 172] width 21 height 8
select select "owner"
select select "Amount"
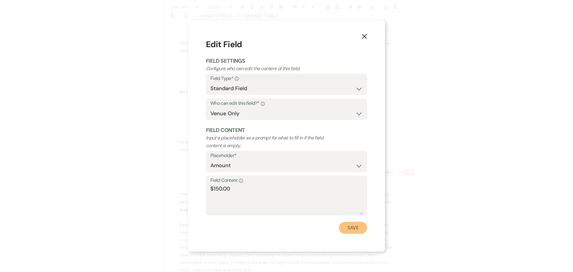
click at [344, 229] on button "Save" at bounding box center [353, 228] width 28 height 12
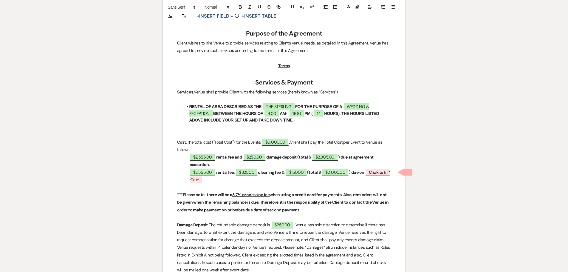
click at [312, 174] on strong "(total $" at bounding box center [314, 171] width 14 height 5
click at [361, 171] on span "$0,000.00" at bounding box center [353, 172] width 27 height 8
select select "owner"
select select "Total"
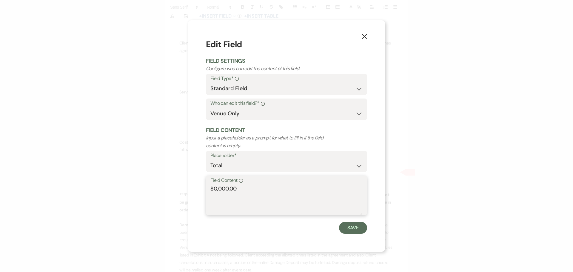
click at [226, 189] on textarea "$0,000.00" at bounding box center [286, 200] width 152 height 30
type textarea "$3,030.00"
click at [350, 226] on button "Save" at bounding box center [353, 228] width 28 height 12
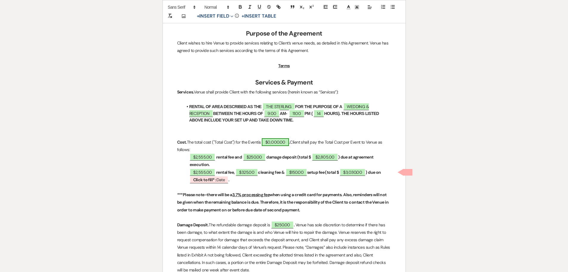
click at [277, 141] on span "$0,000.00" at bounding box center [275, 142] width 27 height 8
select select "owner"
select select "Total"
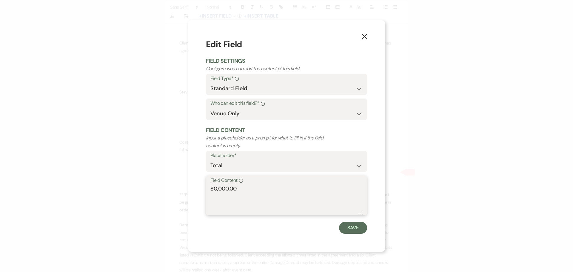
drag, startPoint x: 229, startPoint y: 186, endPoint x: 215, endPoint y: 188, distance: 14.1
click at [215, 188] on textarea "$0,000.00" at bounding box center [286, 200] width 152 height 30
type textarea "$5,835.00"
click at [347, 224] on button "Save" at bounding box center [353, 228] width 28 height 12
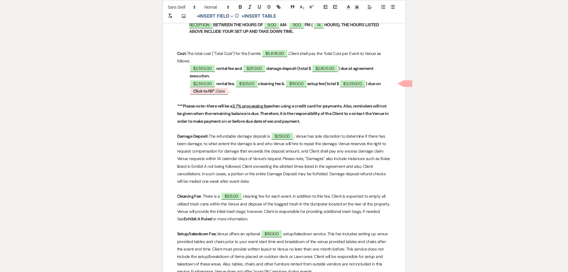
scroll to position [328, 0]
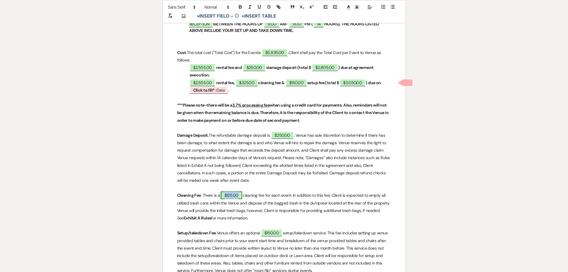
click at [226, 194] on span "$125.00" at bounding box center [231, 195] width 21 height 8
select select "owner"
select select "Amount"
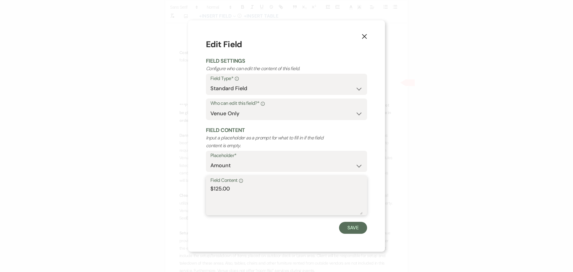
click at [215, 187] on textarea "$125.00" at bounding box center [286, 200] width 152 height 30
type textarea "$325.00"
click at [349, 228] on button "Save" at bounding box center [353, 228] width 28 height 12
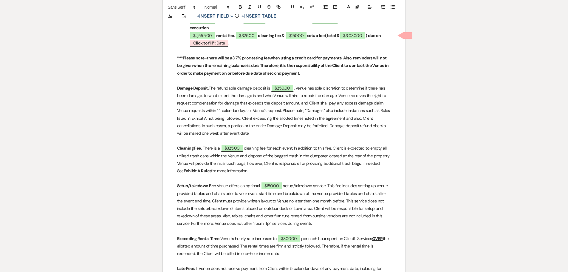
scroll to position [388, 0]
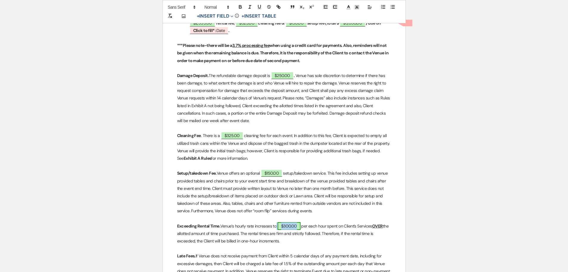
click at [291, 224] on span "$300.00" at bounding box center [289, 226] width 23 height 8
select select "owner"
select select "Amount"
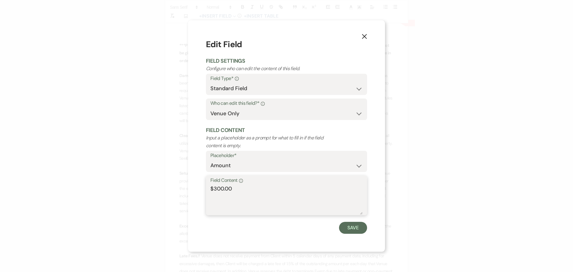
click at [216, 188] on textarea "$300.00" at bounding box center [286, 200] width 152 height 30
type textarea "$465.00"
click at [346, 230] on button "Save" at bounding box center [353, 228] width 28 height 12
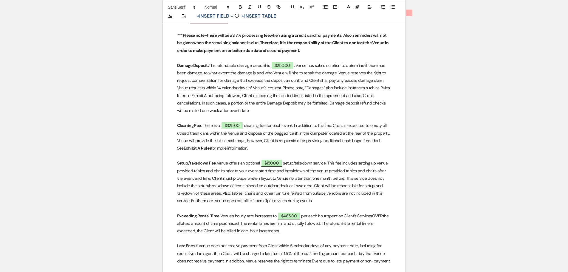
scroll to position [269, 0]
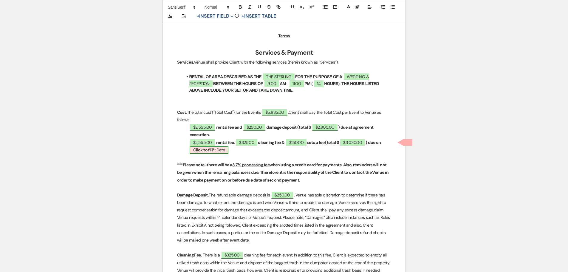
click at [203, 149] on b "Click to fill* :" at bounding box center [204, 149] width 23 height 5
select select "owner"
select select "Date"
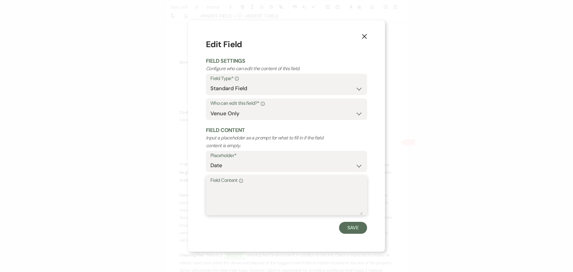
click at [249, 190] on textarea "Field Content Info" at bounding box center [286, 200] width 152 height 30
click at [259, 188] on textarea "MARCH" at bounding box center [286, 200] width 152 height 30
type textarea "MARCH 6, 2026"
click at [352, 227] on button "Save" at bounding box center [353, 228] width 28 height 12
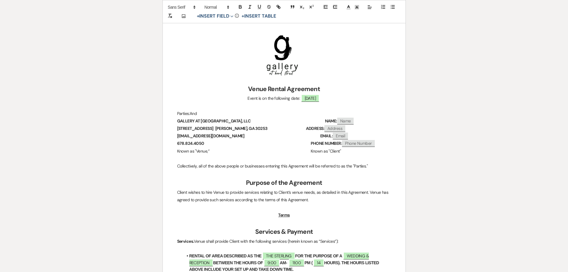
scroll to position [0, 0]
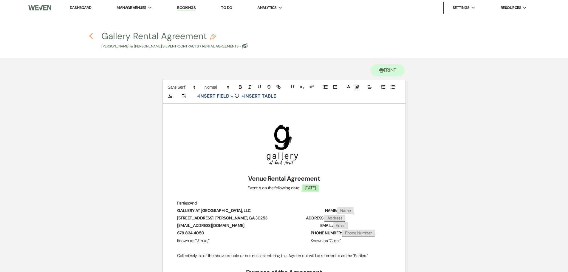
click at [91, 35] on use "button" at bounding box center [91, 36] width 4 height 7
select select "5"
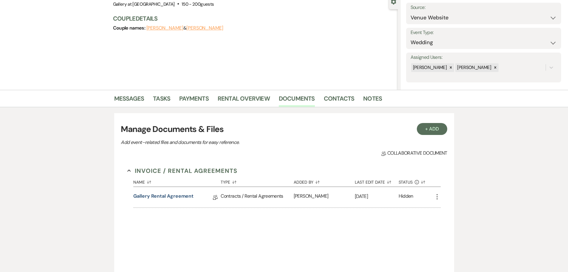
scroll to position [60, 0]
click at [237, 101] on link "Rental Overview" at bounding box center [244, 100] width 52 height 13
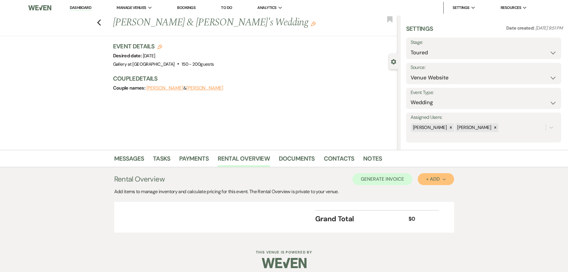
click at [430, 174] on button "+ Add Next" at bounding box center [436, 179] width 36 height 12
click at [429, 190] on button "Item" at bounding box center [433, 192] width 30 height 9
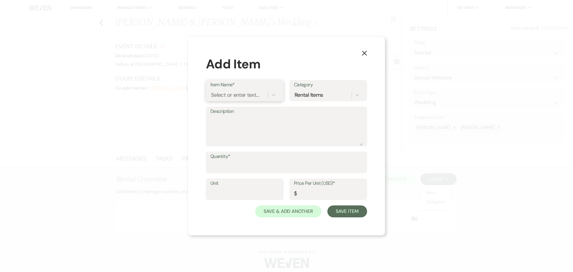
click at [238, 96] on div "Select or enter text..." at bounding box center [235, 95] width 48 height 8
type input "S"
type input "t"
type input "s"
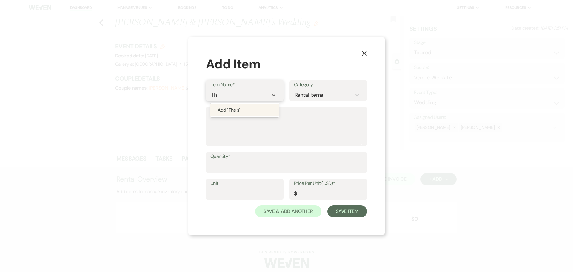
type input "T"
drag, startPoint x: 360, startPoint y: 50, endPoint x: 364, endPoint y: 54, distance: 5.3
click at [361, 50] on button "X" at bounding box center [364, 52] width 9 height 10
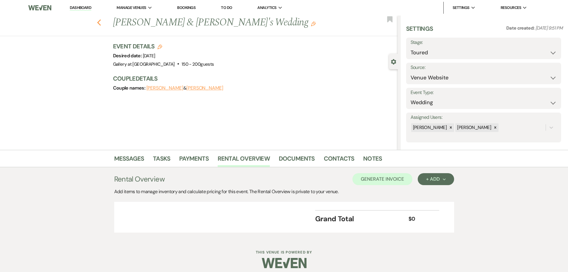
click at [101, 22] on use "button" at bounding box center [99, 22] width 4 height 7
select select "5"
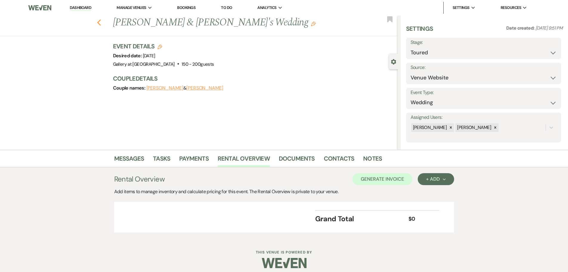
select select "5"
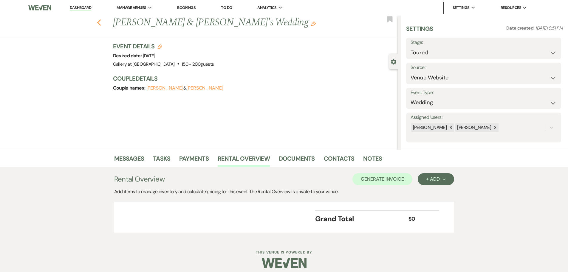
select select "5"
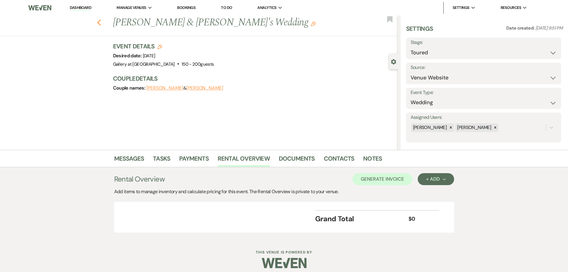
select select "5"
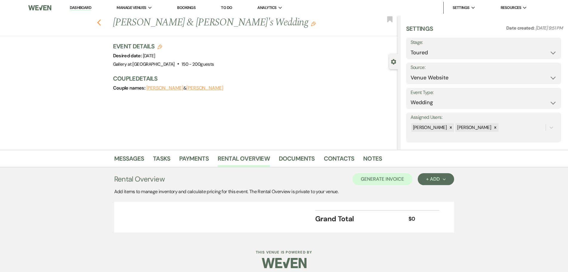
select select "5"
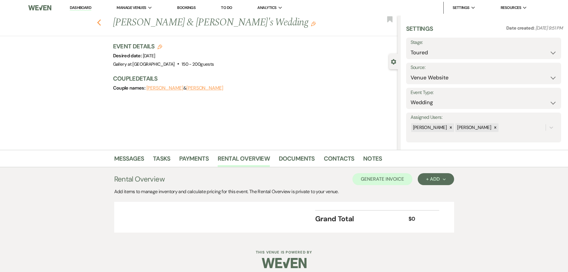
select select "5"
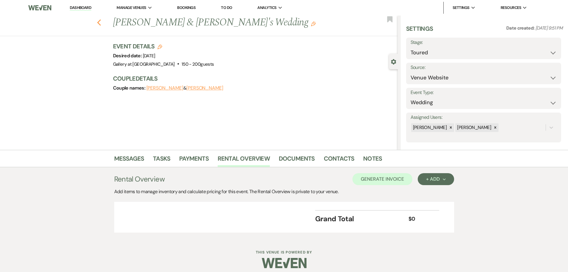
select select "5"
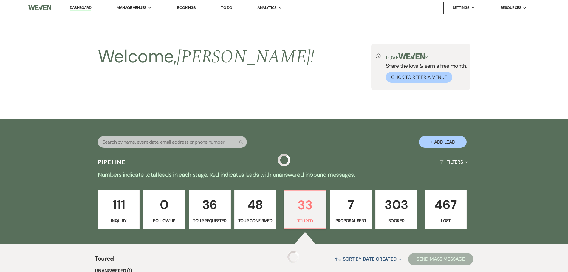
scroll to position [119, 0]
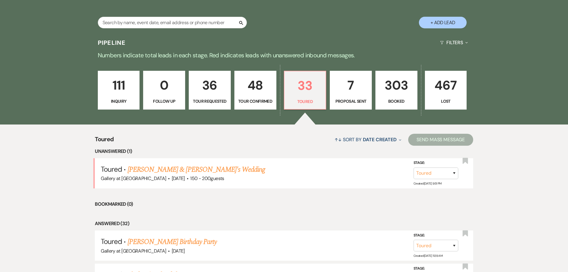
click at [393, 91] on p "303" at bounding box center [397, 85] width 34 height 20
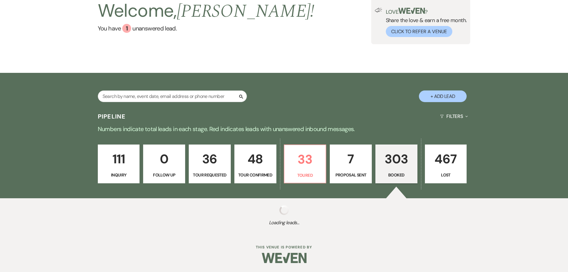
click at [350, 171] on link "7 Proposal Sent" at bounding box center [351, 163] width 42 height 39
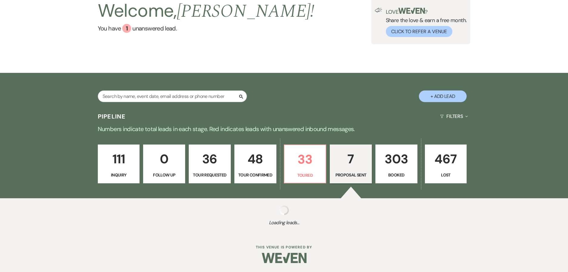
select select "6"
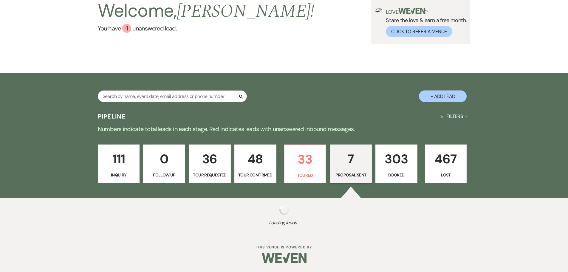
select select "6"
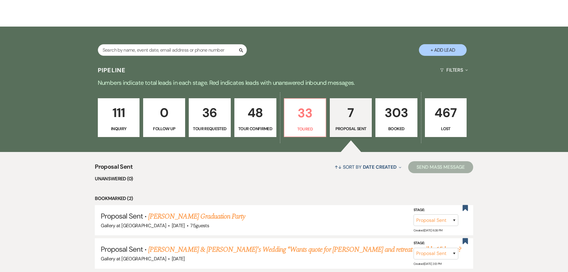
scroll to position [195, 0]
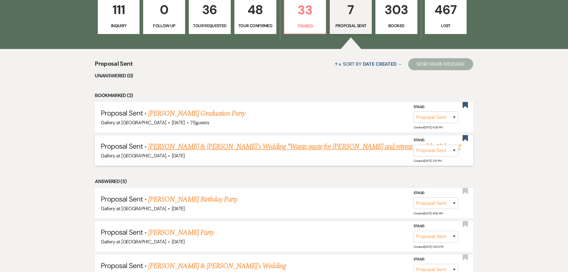
click at [294, 147] on link "Asya Myrick & Fiance's Wedding *Wants quote for Sterling and retreat possibly 1…" at bounding box center [304, 146] width 313 height 11
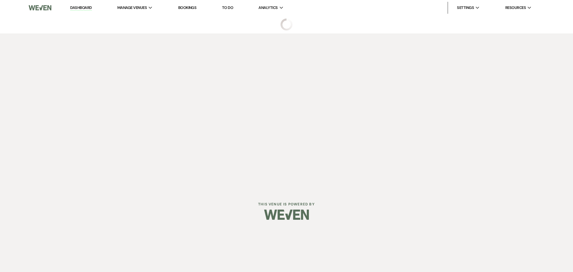
select select "6"
select select "22"
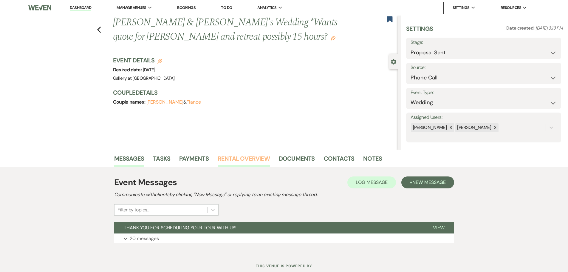
click at [267, 157] on link "Rental Overview" at bounding box center [244, 160] width 52 height 13
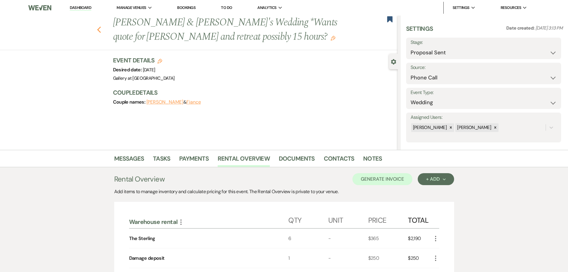
click at [101, 28] on icon "Previous" at bounding box center [99, 29] width 4 height 7
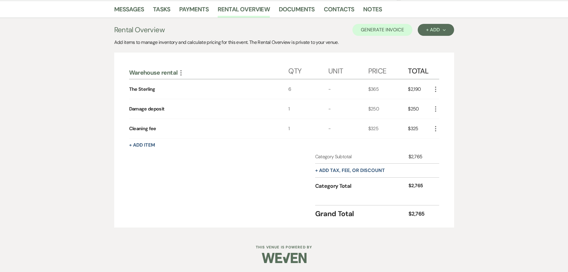
select select "6"
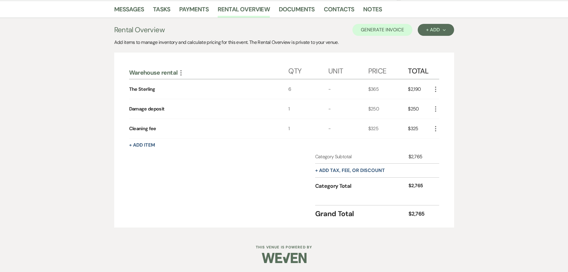
select select "6"
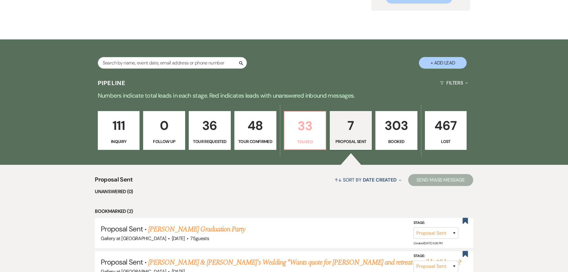
scroll to position [75, 0]
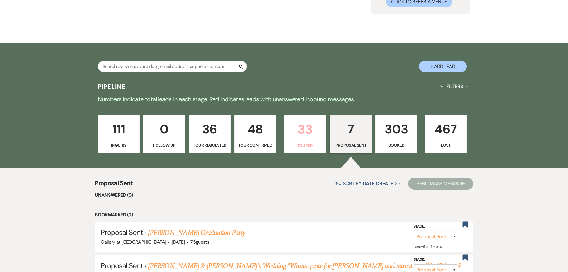
click at [311, 138] on p "33" at bounding box center [305, 129] width 34 height 20
select select "5"
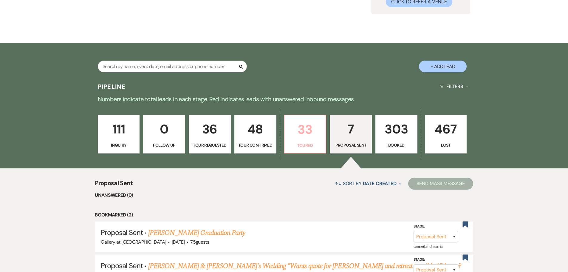
select select "5"
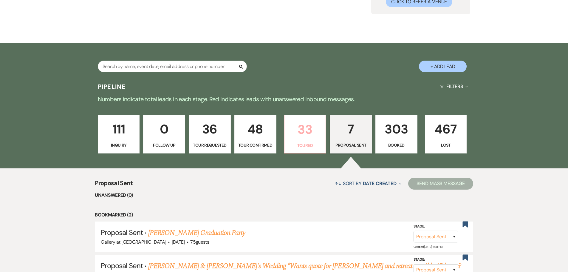
select select "5"
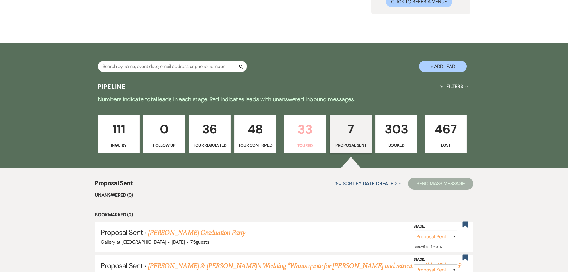
select select "5"
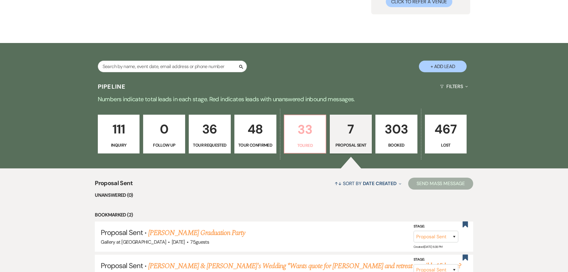
select select "5"
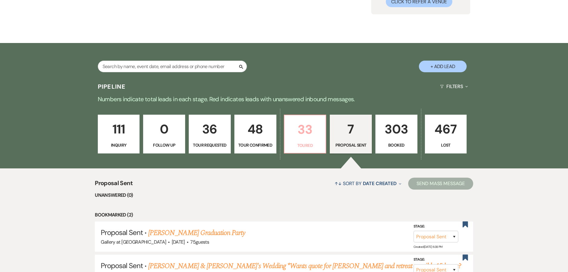
select select "5"
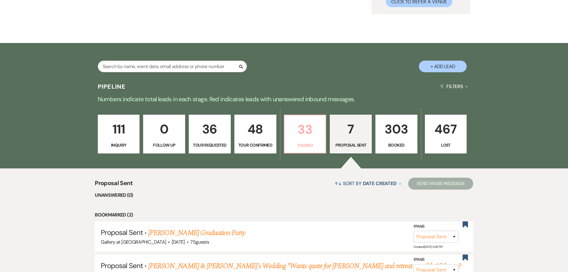
select select "5"
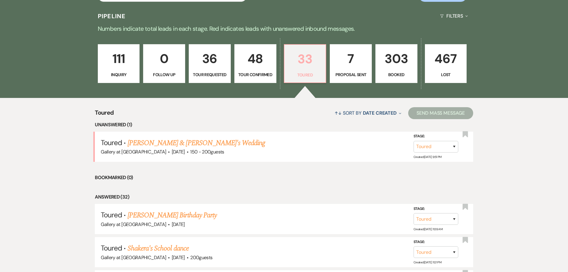
scroll to position [225, 0]
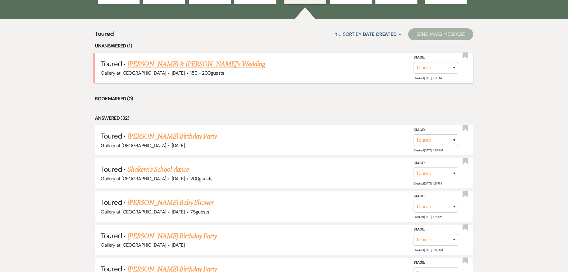
click at [192, 66] on link "[PERSON_NAME] & [PERSON_NAME]'s Wedding" at bounding box center [197, 64] width 138 height 11
select select "5"
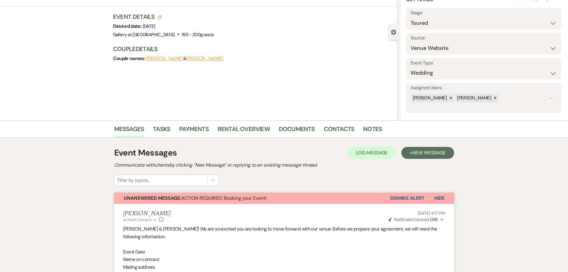
scroll to position [30, 0]
click at [244, 128] on link "Rental Overview" at bounding box center [244, 130] width 52 height 13
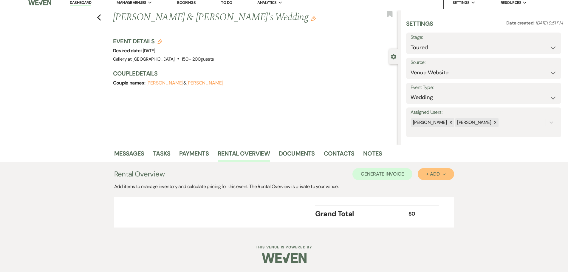
click at [434, 172] on div "+ Add Next" at bounding box center [435, 174] width 19 height 5
click at [432, 189] on button "Item" at bounding box center [433, 187] width 30 height 9
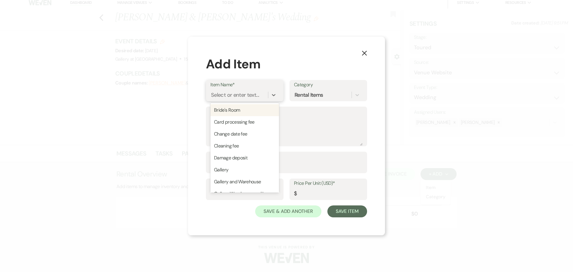
click at [230, 95] on div "Select or enter text..." at bounding box center [235, 95] width 48 height 8
type input "s"
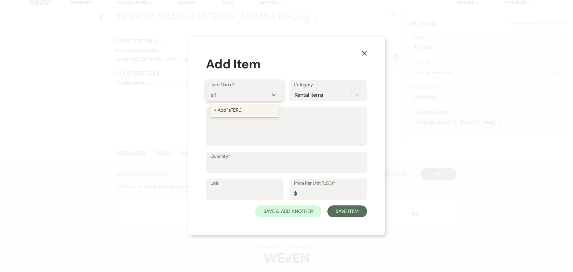
type input "s"
type input "Sterling"
click at [221, 164] on input "Quantity*" at bounding box center [286, 167] width 152 height 12
type input "14"
type input "365"
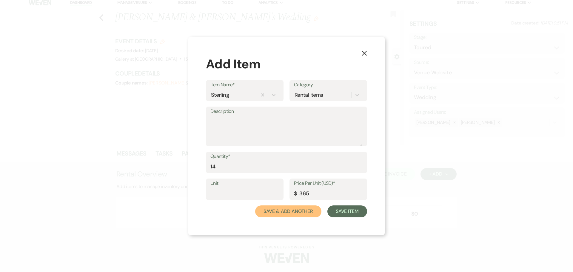
click at [282, 209] on button "Save & Add Another" at bounding box center [288, 211] width 66 height 12
click at [247, 94] on div "Select or enter text..." at bounding box center [235, 95] width 48 height 8
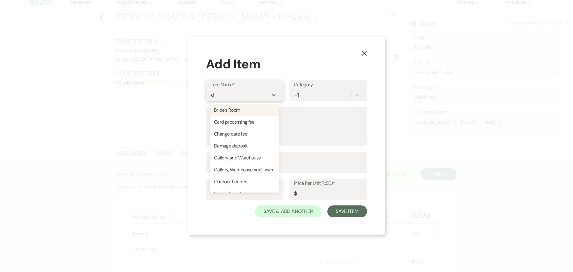
type input "da"
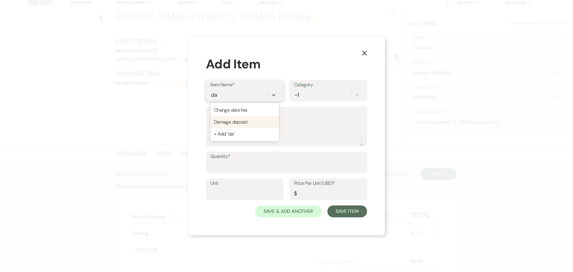
click at [242, 121] on div "Damage deposit" at bounding box center [244, 122] width 69 height 12
click at [221, 173] on div "Quantity*" at bounding box center [286, 162] width 161 height 21
click at [222, 167] on input "Quantity*" at bounding box center [286, 167] width 152 height 12
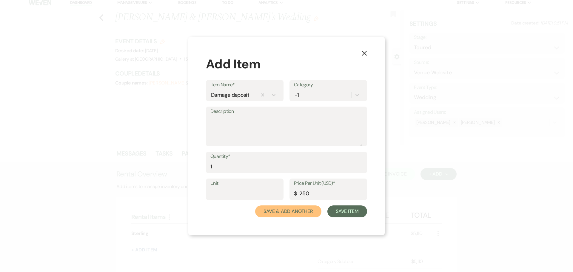
click at [297, 214] on button "Save & Add Another" at bounding box center [288, 211] width 66 height 12
click at [243, 95] on div "Select or enter text..." at bounding box center [235, 95] width 48 height 8
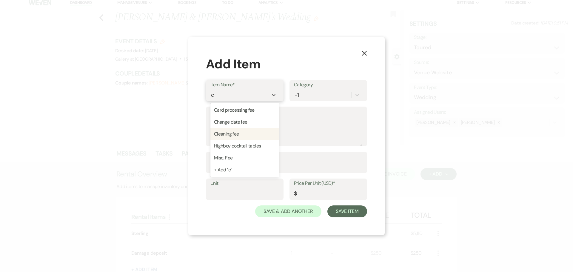
click at [236, 132] on div "Cleaning fee" at bounding box center [244, 134] width 69 height 12
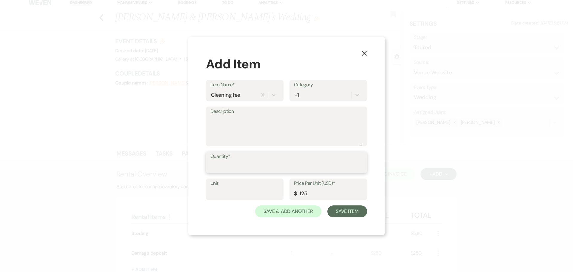
click at [216, 168] on input "Quantity*" at bounding box center [286, 167] width 152 height 12
click at [303, 192] on input "125" at bounding box center [328, 194] width 69 height 12
click at [292, 213] on button "Save & Add Another" at bounding box center [288, 211] width 66 height 12
click at [238, 91] on div "Select or enter text..." at bounding box center [235, 95] width 48 height 8
click at [240, 113] on div "Set up/take down" at bounding box center [244, 110] width 69 height 12
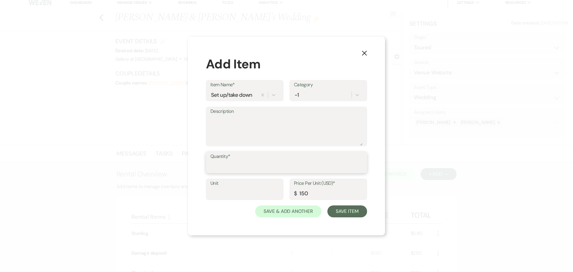
click at [231, 168] on input "Quantity*" at bounding box center [286, 167] width 152 height 12
click at [349, 215] on button "Save Item" at bounding box center [347, 211] width 40 height 12
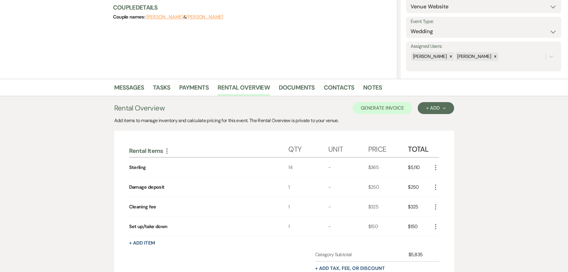
scroll to position [124, 0]
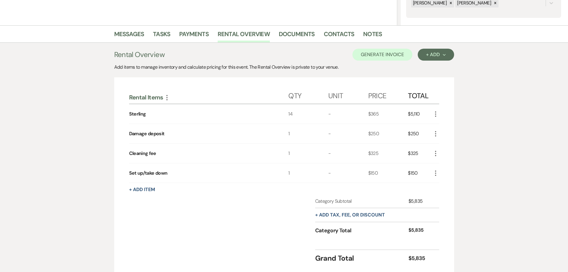
click at [437, 115] on icon "More" at bounding box center [435, 113] width 7 height 7
click at [451, 124] on button "Pencil Edit" at bounding box center [447, 126] width 31 height 10
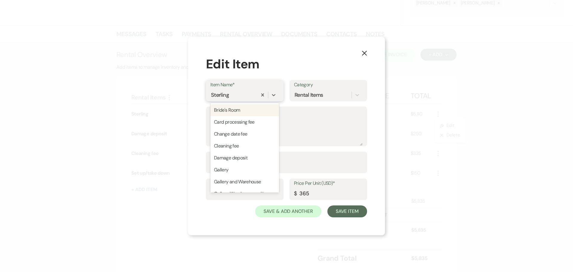
click at [212, 95] on div "Sterling" at bounding box center [220, 95] width 18 height 8
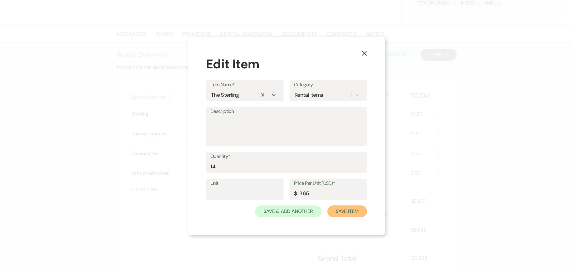
click at [351, 209] on button "Save Item" at bounding box center [347, 211] width 40 height 12
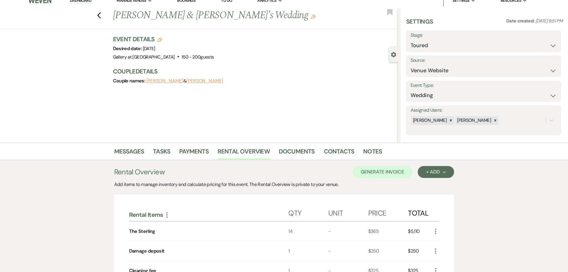
scroll to position [0, 0]
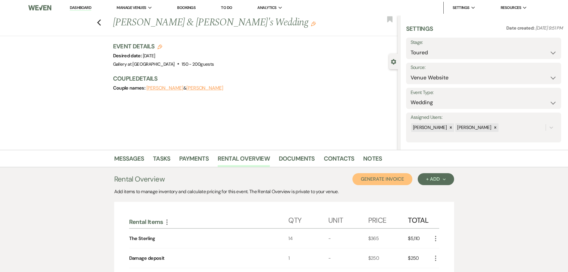
click at [396, 179] on button "Generate Invoice" at bounding box center [383, 179] width 60 height 12
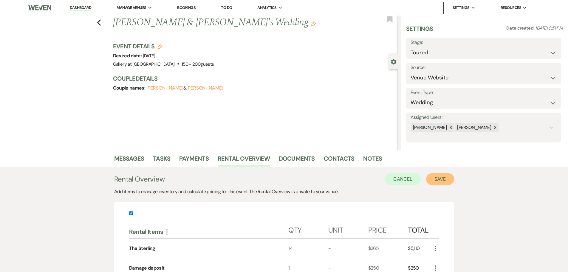
click at [444, 175] on button "Save" at bounding box center [440, 179] width 28 height 12
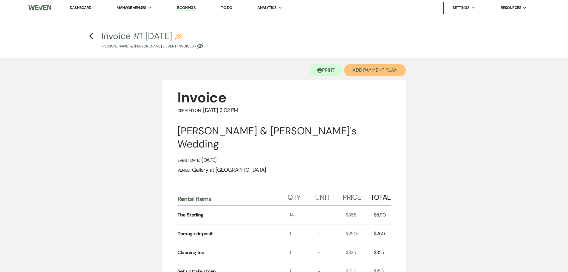
click at [375, 68] on button "Add Payment Plan" at bounding box center [375, 70] width 62 height 12
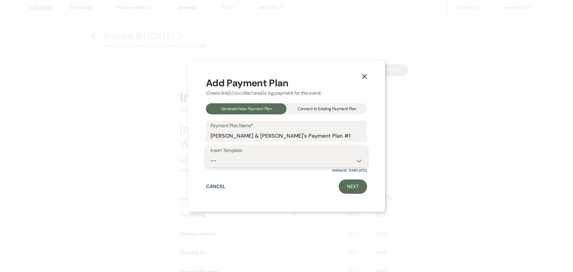
click at [253, 164] on select "-- Warehouse 4 hour rental-no set up/take down Gallery 4 hour rental-no set up/…" at bounding box center [286, 161] width 152 height 12
click at [210, 155] on select "-- Warehouse 4 hour rental-no set up/take down Gallery 4 hour rental-no set up/…" at bounding box center [286, 161] width 152 height 12
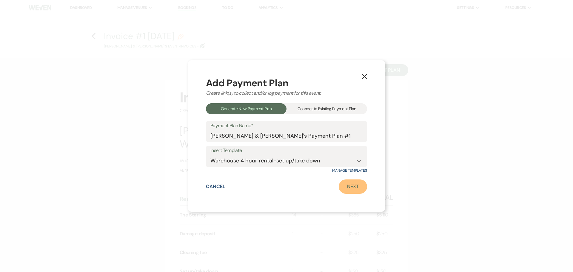
click at [348, 186] on link "Next" at bounding box center [353, 186] width 28 height 14
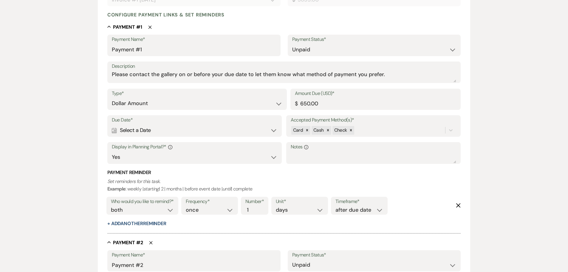
scroll to position [149, 0]
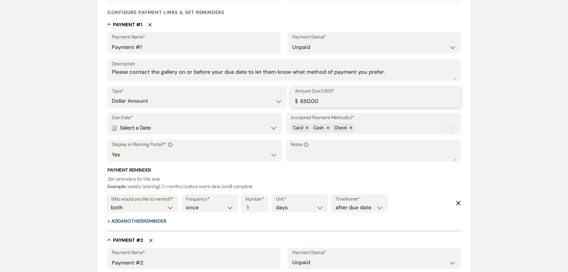
drag, startPoint x: 330, startPoint y: 101, endPoint x: 265, endPoint y: 103, distance: 64.8
click at [265, 103] on div "Type* Dollar Amount Percentage of Grand Total Amount Due (USD)* $ 650.00" at bounding box center [284, 99] width 354 height 27
click at [305, 105] on input "650.00" at bounding box center [376, 101] width 162 height 12
drag, startPoint x: 301, startPoint y: 103, endPoint x: 328, endPoint y: 99, distance: 27.4
click at [328, 99] on input "650.00" at bounding box center [376, 101] width 162 height 12
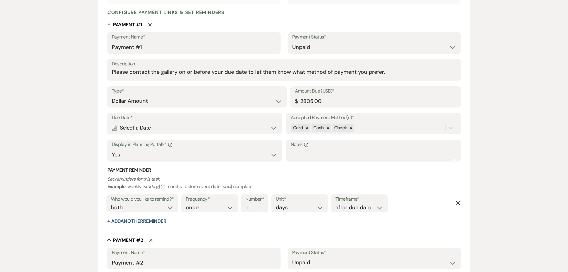
click at [113, 127] on icon "Calendar" at bounding box center [114, 127] width 5 height 5
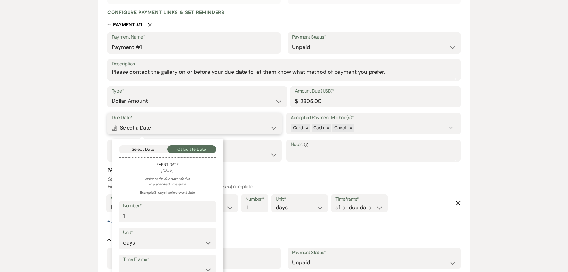
click at [150, 147] on button "Select Date" at bounding box center [143, 149] width 49 height 8
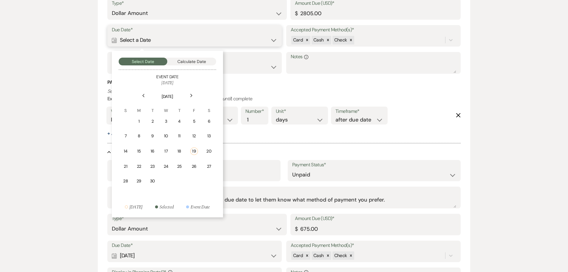
scroll to position [239, 0]
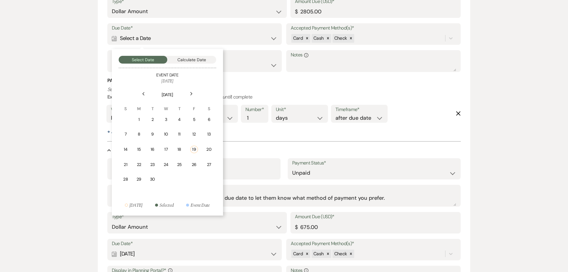
click at [140, 164] on div "22" at bounding box center [139, 164] width 5 height 6
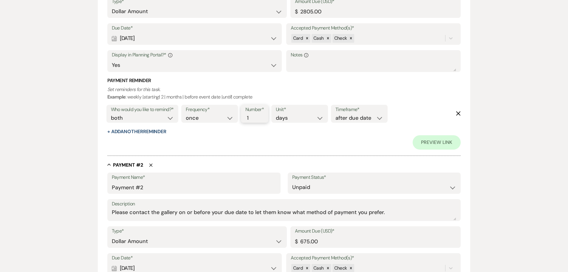
click at [254, 118] on input "1" at bounding box center [252, 118] width 13 height 8
click at [256, 115] on input "2" at bounding box center [252, 118] width 13 height 8
click at [256, 136] on div "Preview Link" at bounding box center [284, 142] width 354 height 14
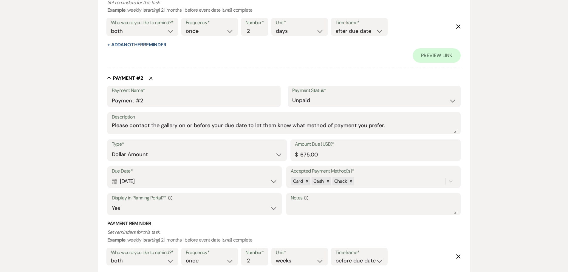
scroll to position [328, 0]
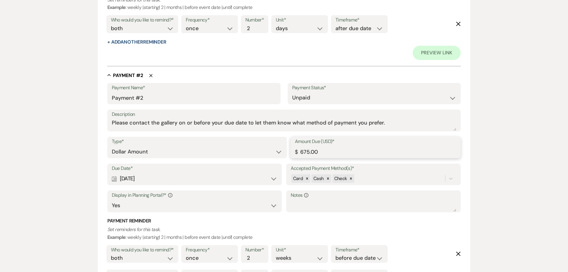
click at [310, 154] on input "675.00" at bounding box center [376, 152] width 162 height 12
drag, startPoint x: 317, startPoint y: 152, endPoint x: 301, endPoint y: 153, distance: 15.5
click at [301, 153] on input "675.00" at bounding box center [376, 152] width 162 height 12
click at [113, 180] on icon "Calendar" at bounding box center [114, 178] width 5 height 5
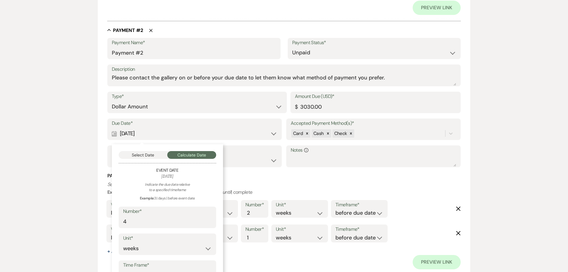
scroll to position [418, 0]
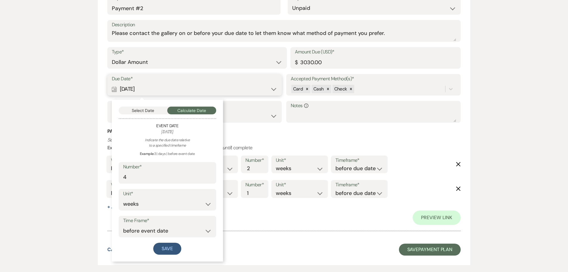
click at [143, 108] on button "Select Date" at bounding box center [143, 111] width 49 height 8
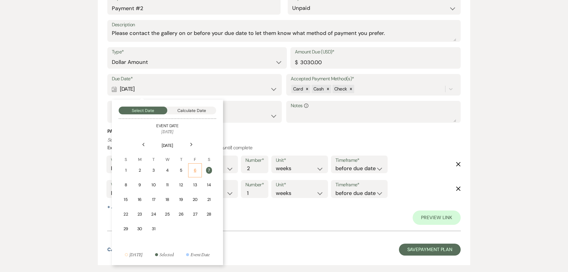
click at [196, 172] on div "6" at bounding box center [195, 170] width 6 height 6
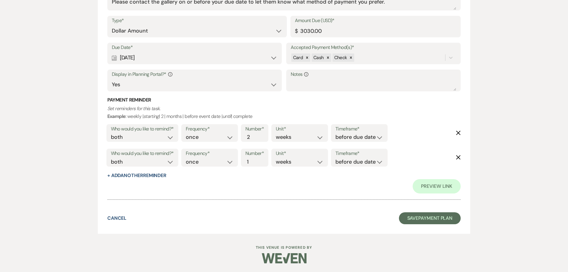
scroll to position [449, 0]
click at [432, 223] on button "Save Payment Plan" at bounding box center [430, 218] width 62 height 12
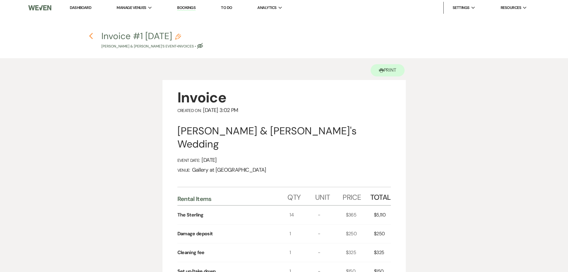
click at [91, 36] on use "button" at bounding box center [91, 36] width 4 height 7
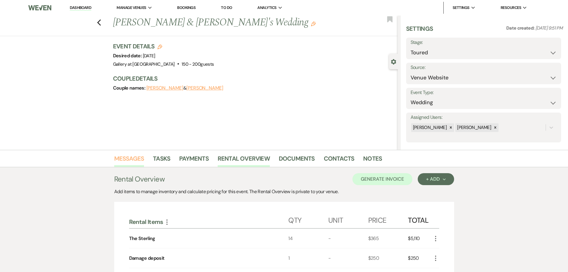
click at [135, 156] on link "Messages" at bounding box center [129, 160] width 30 height 13
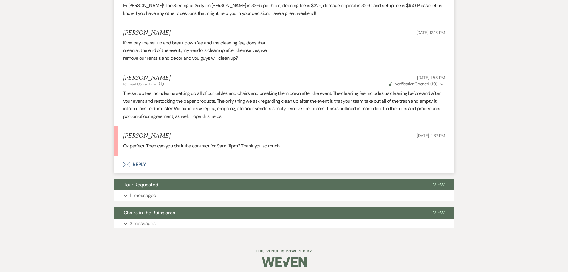
scroll to position [780, 0]
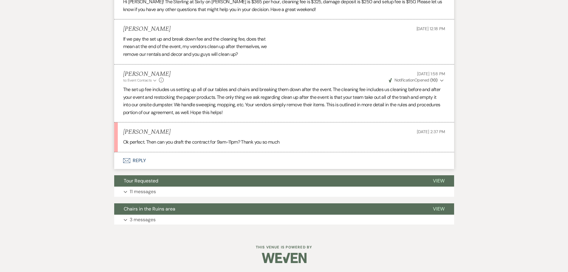
click at [137, 159] on button "Envelope Reply" at bounding box center [284, 160] width 340 height 17
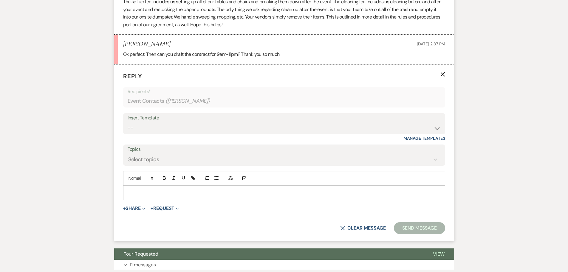
scroll to position [869, 0]
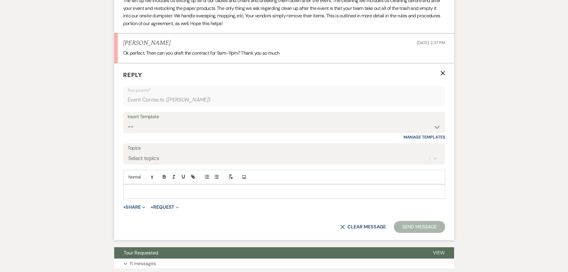
click at [144, 188] on p at bounding box center [284, 191] width 313 height 7
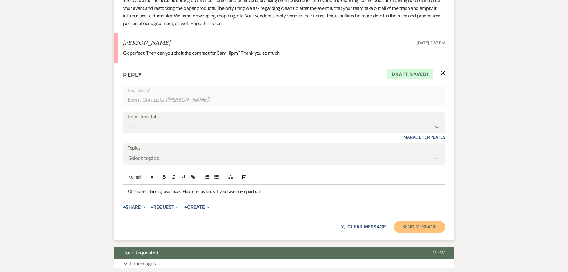
click at [414, 226] on button "Send Message" at bounding box center [419, 227] width 51 height 12
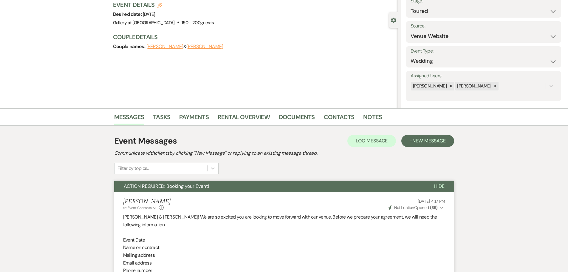
scroll to position [0, 0]
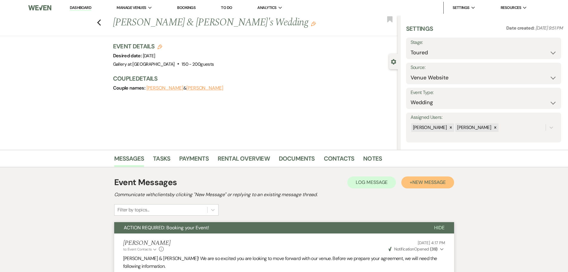
click at [418, 178] on button "+ New Message" at bounding box center [428, 182] width 53 height 12
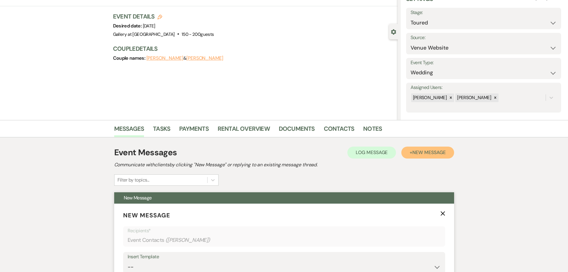
scroll to position [119, 0]
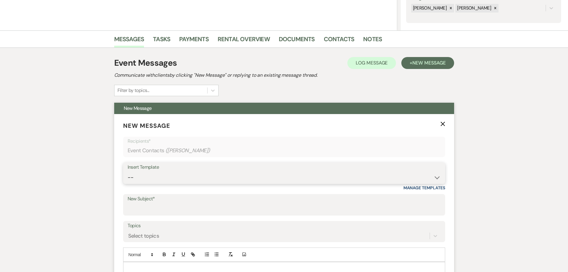
click at [149, 177] on select "-- Initial Inquiry Response-DATE IS AVAILABLE Initial Inquiry Response-DATE NOT…" at bounding box center [284, 178] width 313 height 12
click at [128, 172] on select "-- Initial Inquiry Response-DATE IS AVAILABLE Initial Inquiry Response-DATE NOT…" at bounding box center [284, 178] width 313 height 12
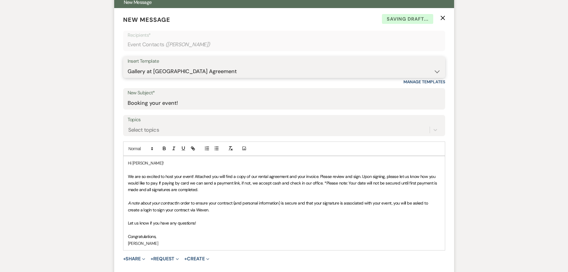
scroll to position [269, 0]
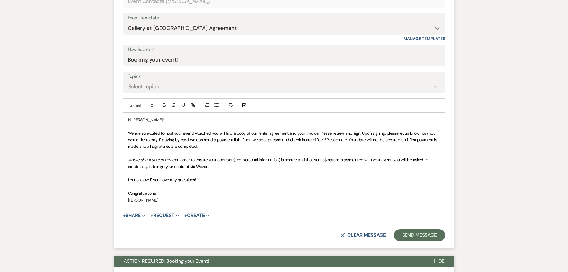
click at [322, 140] on span "We are so excited to host your event! Attached you will find a copy of our rent…" at bounding box center [283, 139] width 310 height 19
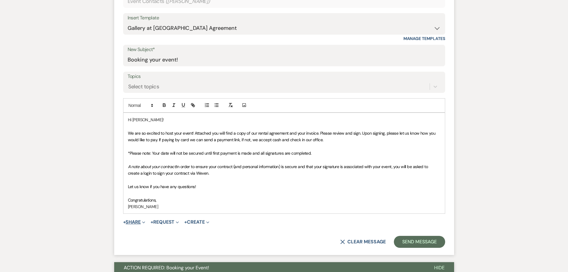
click at [134, 221] on button "+ Share Expand" at bounding box center [134, 222] width 22 height 5
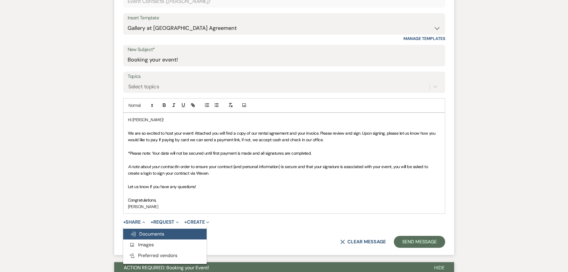
click at [144, 232] on span "Doc Upload Documents" at bounding box center [147, 234] width 34 height 6
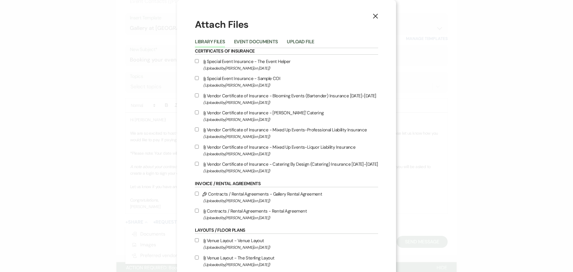
click at [252, 38] on li "Event Documents" at bounding box center [260, 43] width 53 height 10
click at [249, 42] on button "Event Documents" at bounding box center [256, 43] width 44 height 8
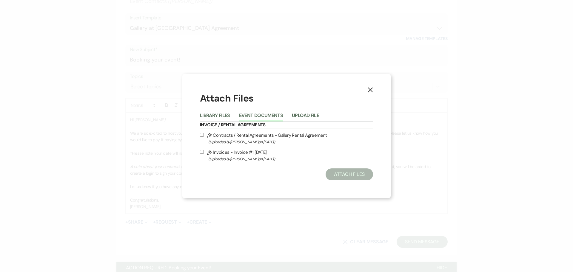
click at [207, 135] on label "Pencil Contracts / Rental Agreements - Gallery Rental Agreement (Uploaded by Ju…" at bounding box center [286, 138] width 173 height 14
click at [204, 135] on input "Pencil Contracts / Rental Agreements - Gallery Rental Agreement (Uploaded by Ju…" at bounding box center [202, 135] width 4 height 4
click at [204, 151] on label "Pencil Invoices - Invoice #1 9-19-2025 (Uploaded by Julie Kelley on Sep 19th, 2…" at bounding box center [286, 155] width 173 height 14
click at [204, 151] on input "Pencil Invoices - Invoice #1 9-19-2025 (Uploaded by Julie Kelley on Sep 19th, 2…" at bounding box center [202, 152] width 4 height 4
click at [358, 174] on button "Attach Files" at bounding box center [349, 174] width 47 height 12
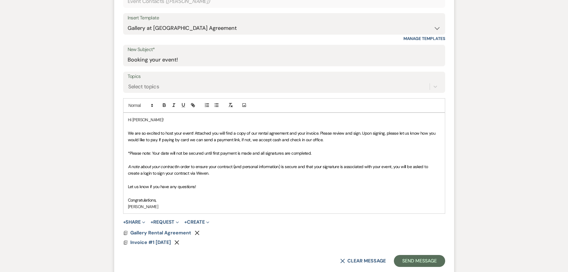
click at [144, 120] on p "Hi Lauren!" at bounding box center [284, 119] width 313 height 7
click at [359, 132] on span "We are so excited to host your event! Attached you will find a copy of our rent…" at bounding box center [282, 136] width 309 height 12
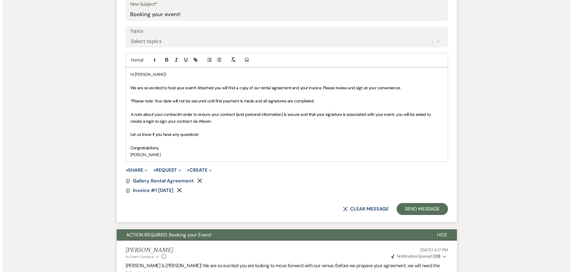
scroll to position [328, 0]
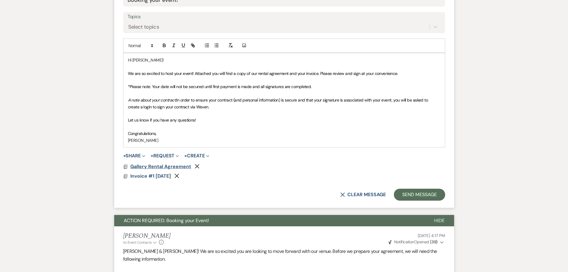
click at [166, 167] on span "Gallery Rental Agreement" at bounding box center [160, 166] width 61 height 6
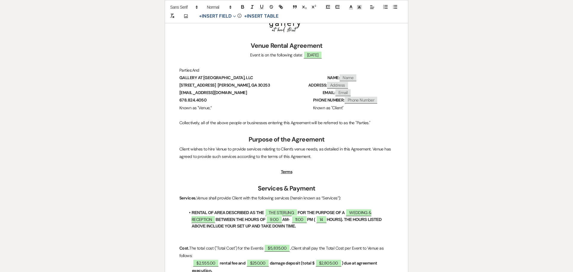
scroll to position [0, 0]
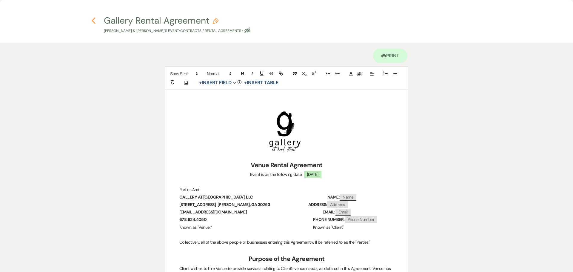
click at [93, 21] on use "button" at bounding box center [94, 20] width 4 height 7
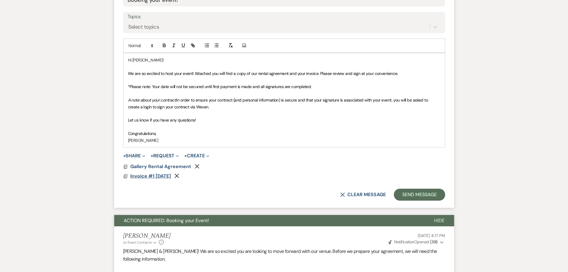
click at [156, 175] on span "Invoice #1 9-19-2025" at bounding box center [150, 176] width 41 height 6
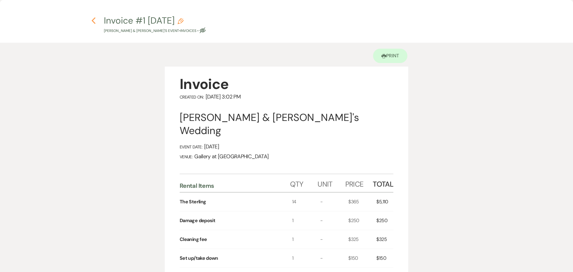
click at [95, 22] on icon "Previous" at bounding box center [93, 20] width 4 height 7
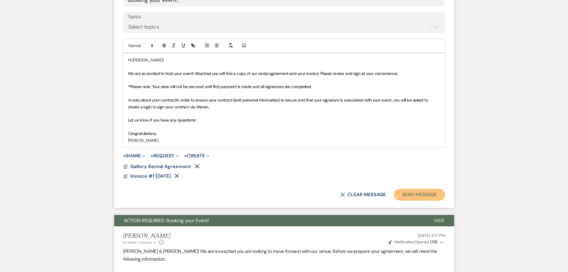
click at [423, 192] on button "Send Message" at bounding box center [419, 195] width 51 height 12
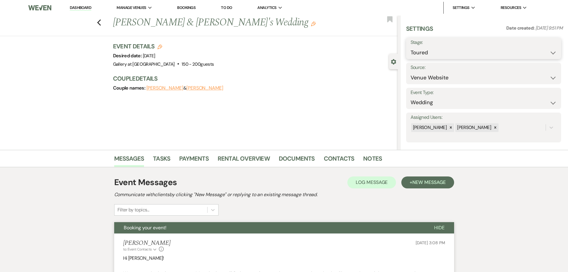
click at [441, 50] on select "Inquiry Follow Up Tour Requested Tour Confirmed Toured Proposal Sent Booked Lost" at bounding box center [484, 53] width 146 height 12
click at [411, 47] on select "Inquiry Follow Up Tour Requested Tour Confirmed Toured Proposal Sent Booked Lost" at bounding box center [484, 53] width 146 height 12
click at [539, 49] on button "Save" at bounding box center [545, 48] width 34 height 12
click at [100, 22] on icon "Previous" at bounding box center [99, 22] width 4 height 7
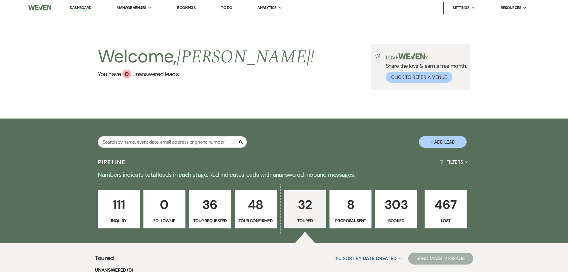
click at [357, 207] on p "8" at bounding box center [351, 205] width 34 height 20
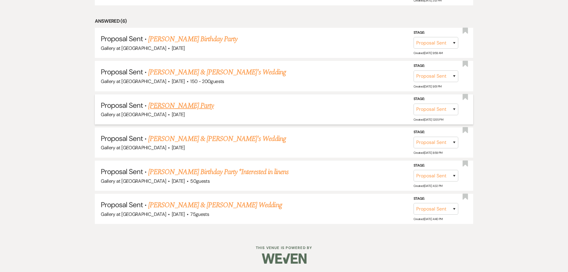
scroll to position [355, 0]
click at [186, 204] on link "Leighton Taylor & Tamara Wint's Wedding" at bounding box center [215, 204] width 134 height 11
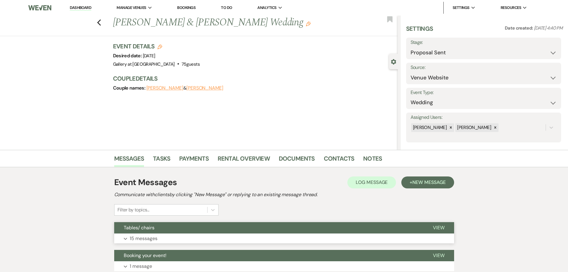
click at [179, 231] on button "Tables/ chairs" at bounding box center [268, 227] width 309 height 11
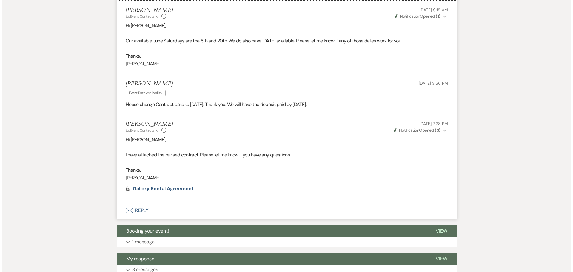
scroll to position [806, 0]
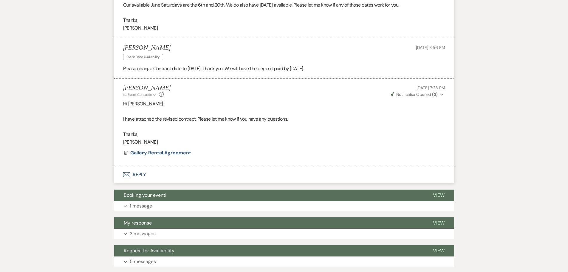
click at [173, 152] on span "Gallery Rental Agreement" at bounding box center [160, 152] width 61 height 6
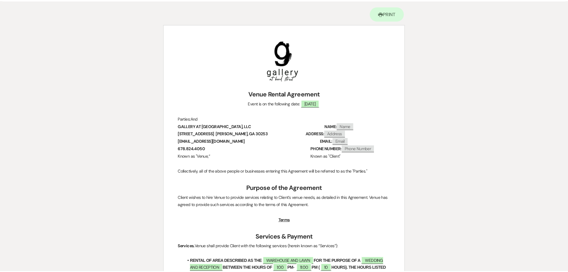
scroll to position [0, 0]
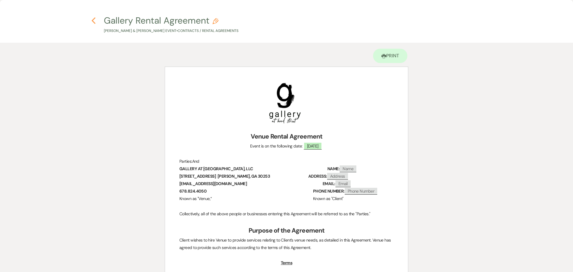
click at [92, 19] on icon "Previous" at bounding box center [93, 20] width 4 height 7
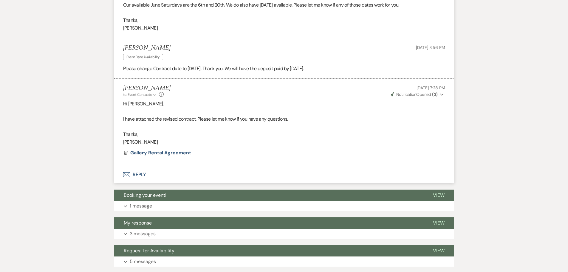
click at [428, 96] on span "Weven Check Notification Opened ( 3 )" at bounding box center [414, 94] width 47 height 5
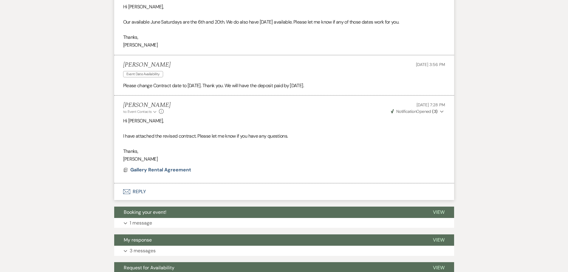
scroll to position [865, 0]
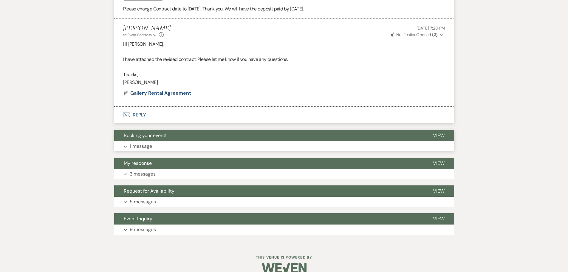
click at [151, 141] on button "Expand 1 message" at bounding box center [284, 146] width 340 height 10
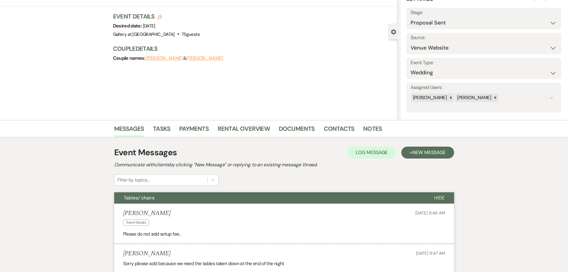
scroll to position [0, 0]
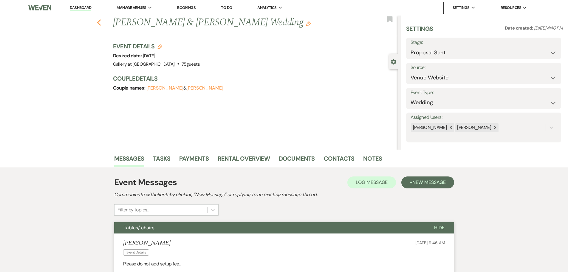
click at [101, 24] on use "button" at bounding box center [99, 22] width 4 height 7
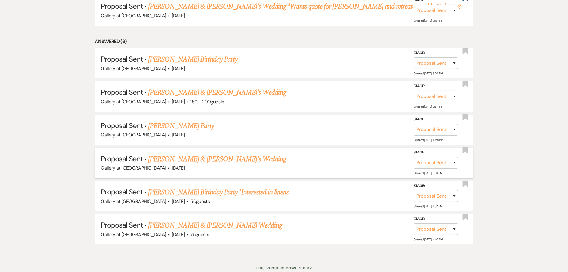
scroll to position [325, 0]
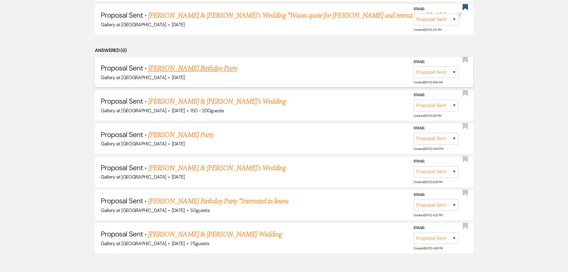
click at [197, 68] on link "Stephanie Adams's Birthday Party" at bounding box center [192, 68] width 89 height 11
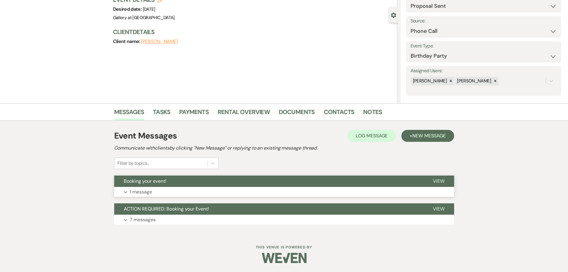
click at [193, 186] on button "Booking your event!" at bounding box center [268, 180] width 309 height 11
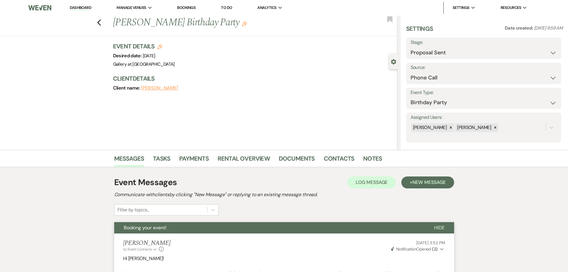
click at [104, 25] on div "Previous Stephanie Adams's Birthday Party Edit Bookmark" at bounding box center [197, 26] width 401 height 21
click at [101, 24] on use "button" at bounding box center [99, 22] width 4 height 7
